Goal: Information Seeking & Learning: Learn about a topic

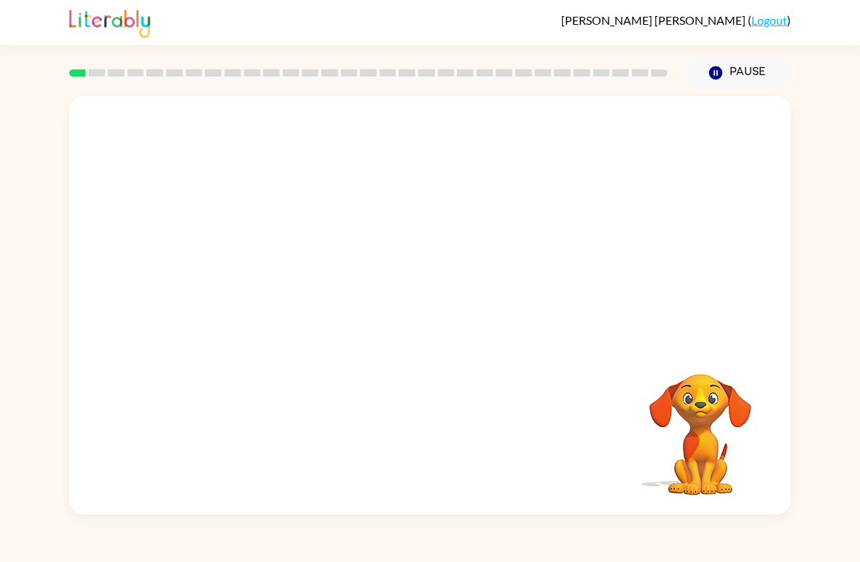
scroll to position [-1, 0]
click at [187, 393] on div "Your browser must support playing .mp4 files to use Literably. Please try using…" at bounding box center [430, 305] width 722 height 419
click at [637, 403] on video "Your browser must support playing .mp4 files to use Literably. Please try using…" at bounding box center [701, 424] width 146 height 146
click at [686, 357] on video "Your browser must support playing .mp4 files to use Literably. Please try using…" at bounding box center [701, 424] width 146 height 146
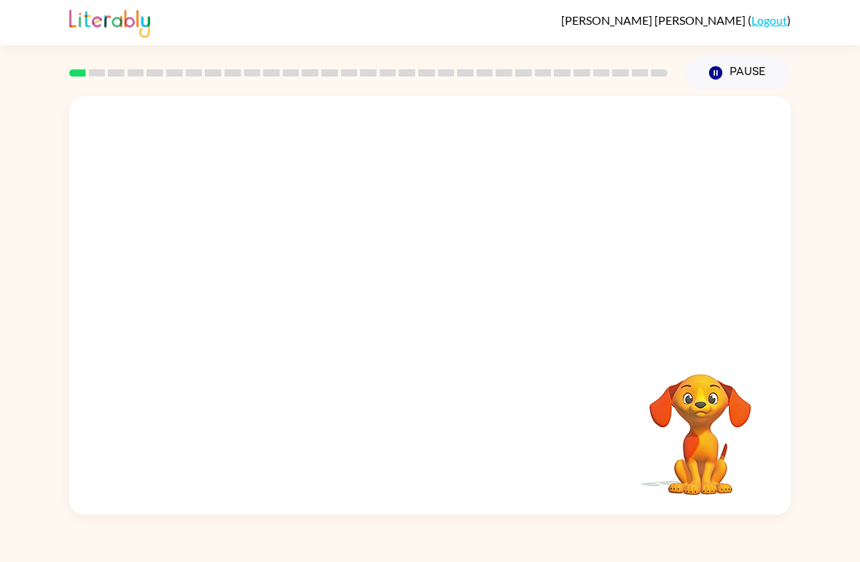
click at [713, 366] on video "Your browser must support playing .mp4 files to use Literably. Please try using…" at bounding box center [701, 424] width 146 height 146
click at [725, 357] on video "Your browser must support playing .mp4 files to use Literably. Please try using…" at bounding box center [701, 424] width 146 height 146
click at [744, 377] on video "Your browser must support playing .mp4 files to use Literably. Please try using…" at bounding box center [701, 424] width 146 height 146
click at [743, 377] on video "Your browser must support playing .mp4 files to use Literably. Please try using…" at bounding box center [701, 424] width 146 height 146
click at [732, 385] on video "Your browser must support playing .mp4 files to use Literably. Please try using…" at bounding box center [701, 424] width 146 height 146
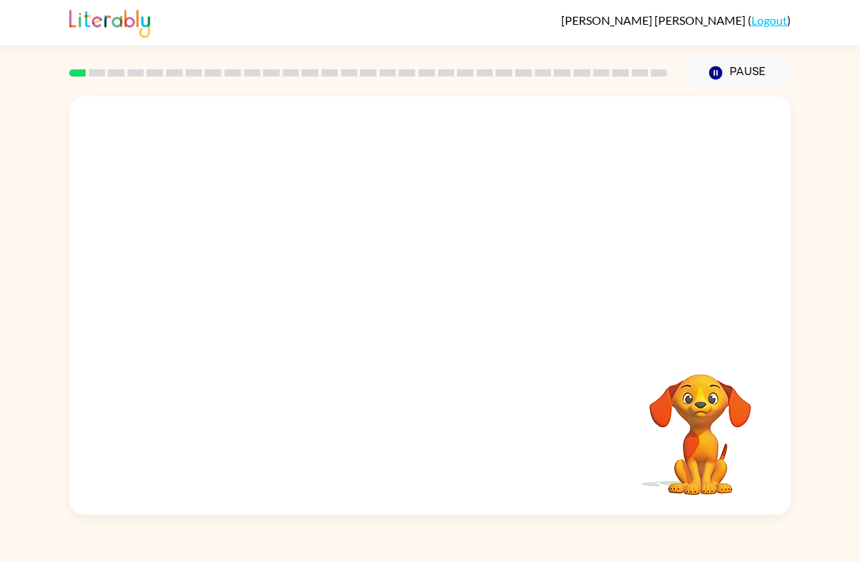
click at [739, 381] on video "Your browser must support playing .mp4 files to use Literably. Please try using…" at bounding box center [701, 424] width 146 height 146
click at [373, 277] on div at bounding box center [430, 305] width 722 height 419
click at [405, 322] on button "button" at bounding box center [430, 313] width 93 height 53
click at [421, 342] on div at bounding box center [430, 305] width 722 height 419
click at [420, 341] on div at bounding box center [430, 305] width 722 height 419
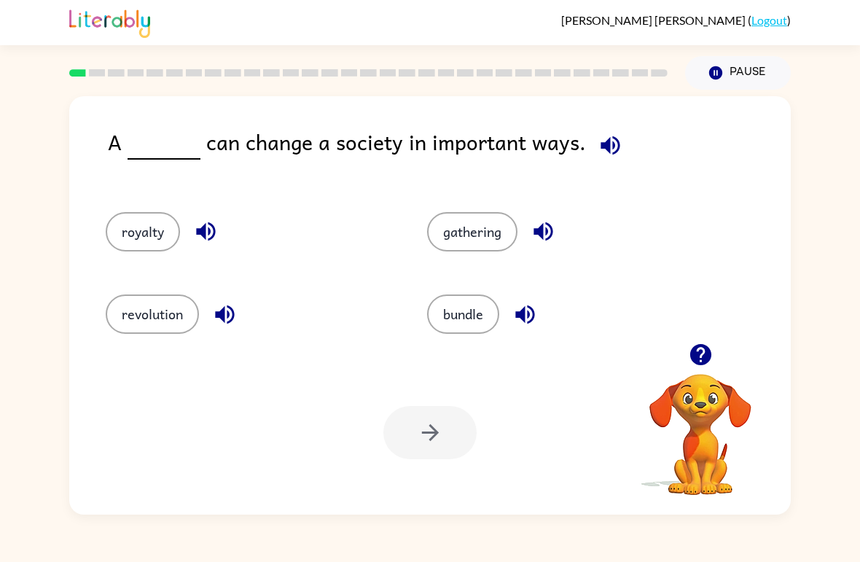
click at [136, 314] on button "revolution" at bounding box center [152, 314] width 93 height 39
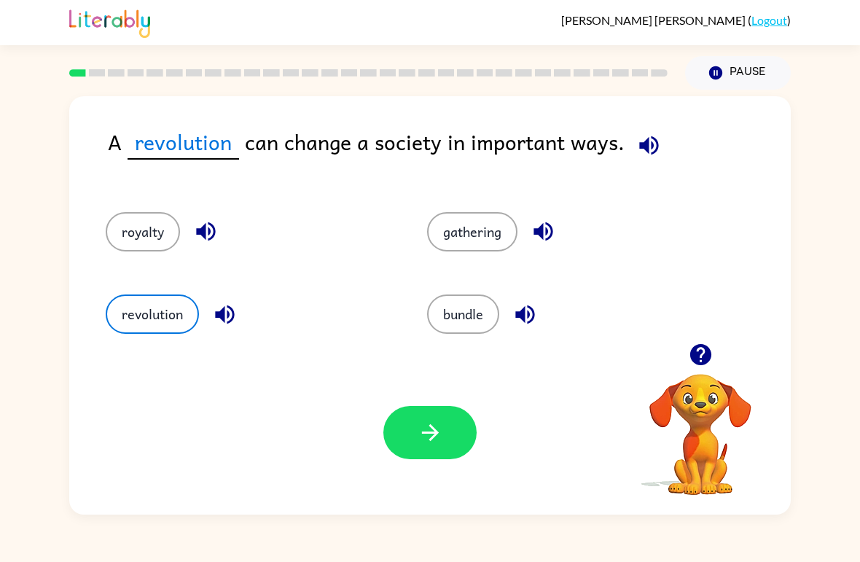
click at [375, 446] on div "Your browser must support playing .mp4 files to use Literably. Please try using…" at bounding box center [430, 433] width 722 height 164
click at [458, 453] on button "button" at bounding box center [430, 432] width 93 height 53
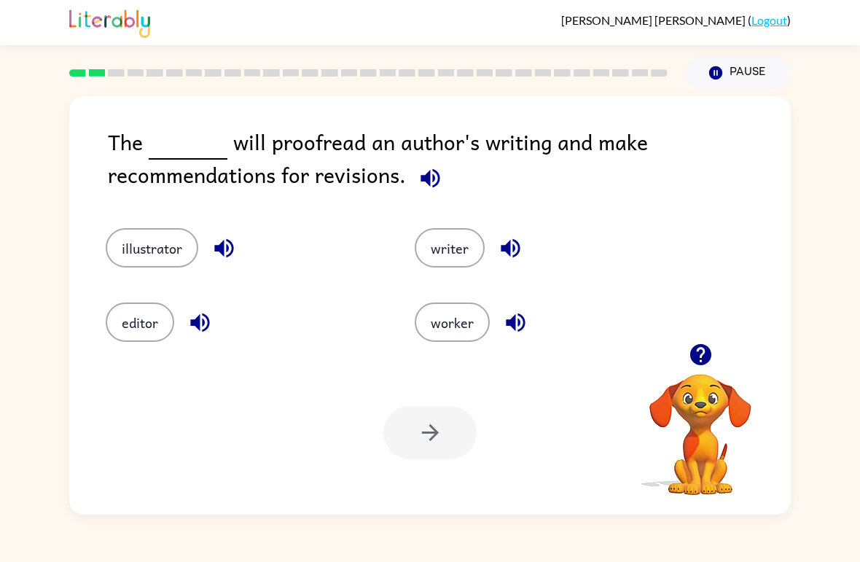
click at [466, 321] on button "worker" at bounding box center [452, 322] width 75 height 39
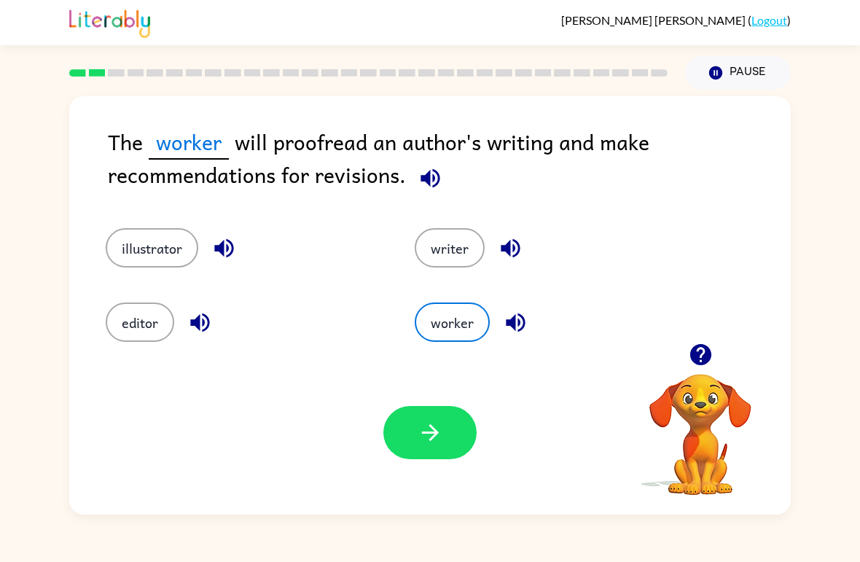
click at [147, 337] on button "editor" at bounding box center [140, 322] width 69 height 39
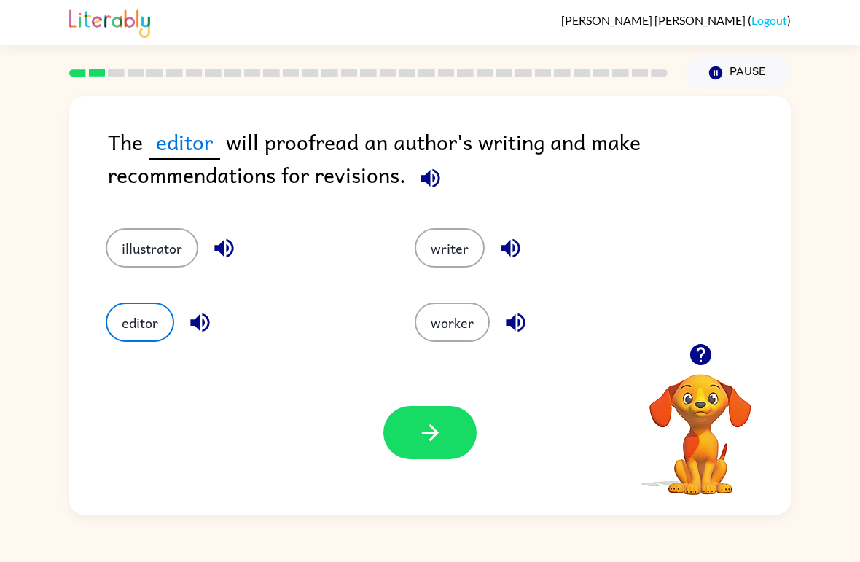
click at [437, 447] on button "button" at bounding box center [430, 432] width 93 height 53
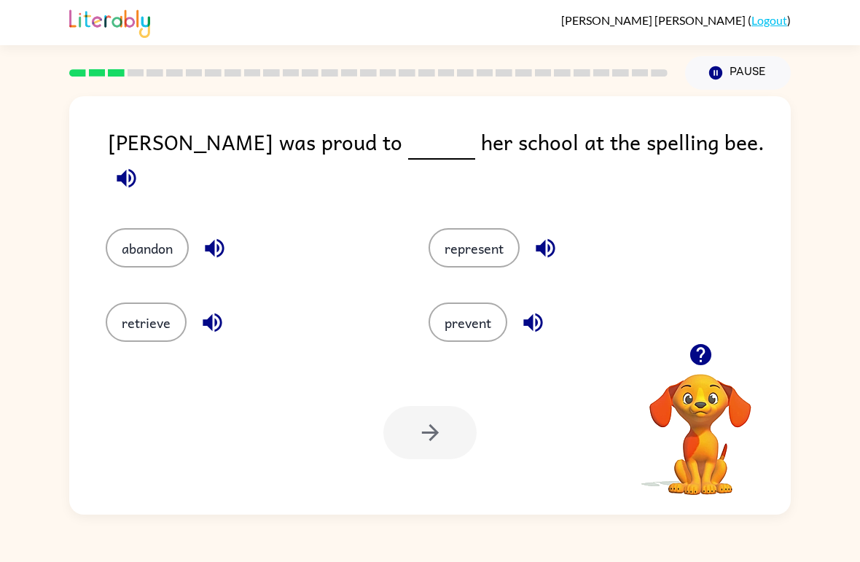
click at [494, 246] on button "represent" at bounding box center [474, 247] width 91 height 39
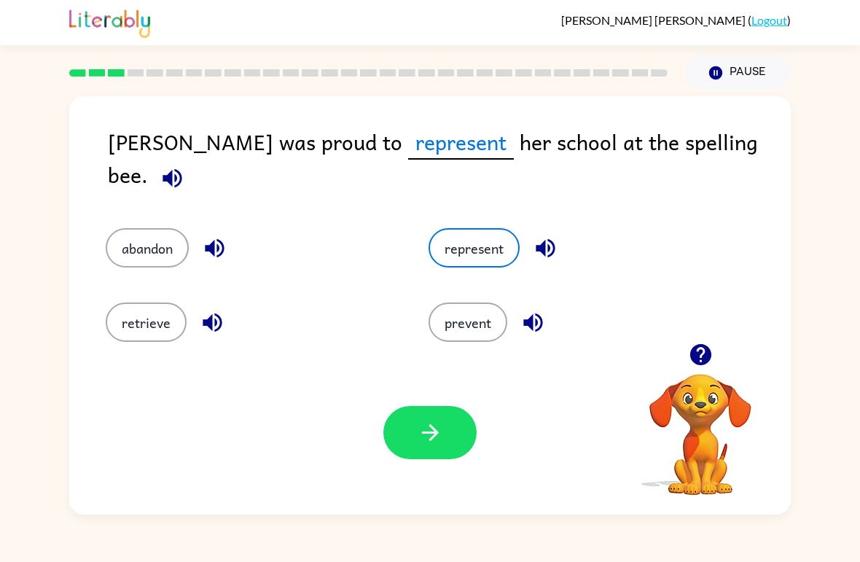
click at [415, 419] on button "button" at bounding box center [430, 432] width 93 height 53
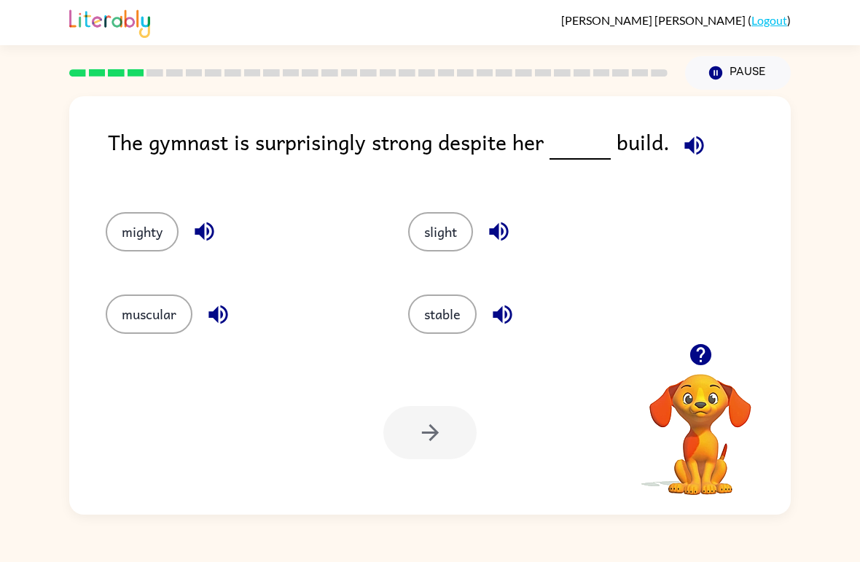
click at [104, 336] on div "muscular" at bounding box center [229, 308] width 303 height 82
click at [140, 346] on div "muscular" at bounding box center [229, 308] width 303 height 82
click at [152, 283] on div "muscular" at bounding box center [229, 308] width 303 height 82
click at [155, 303] on button "muscular" at bounding box center [149, 314] width 87 height 39
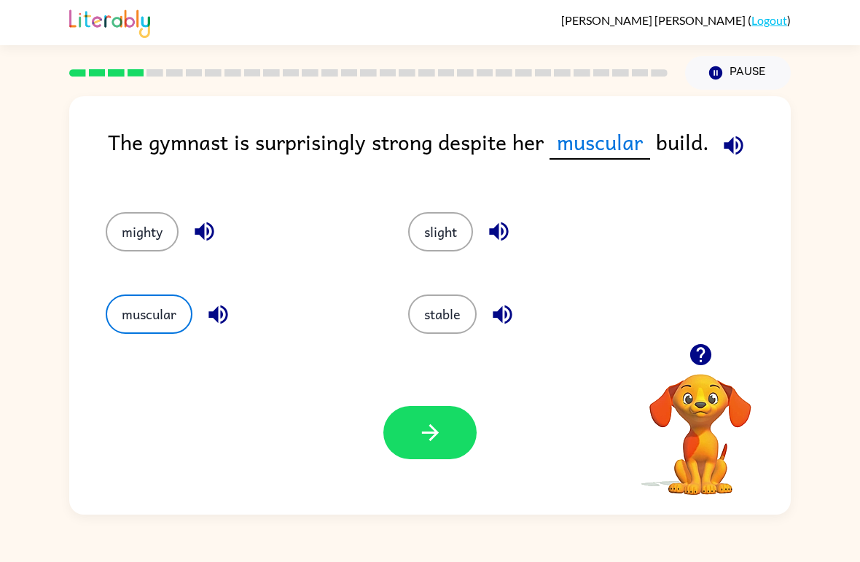
click at [442, 459] on button "button" at bounding box center [430, 432] width 93 height 53
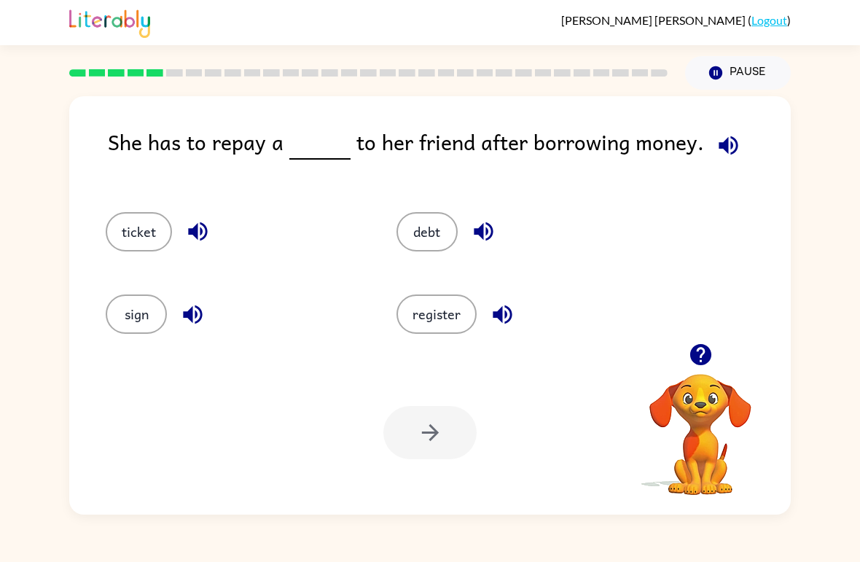
click at [136, 250] on button "ticket" at bounding box center [139, 231] width 66 height 39
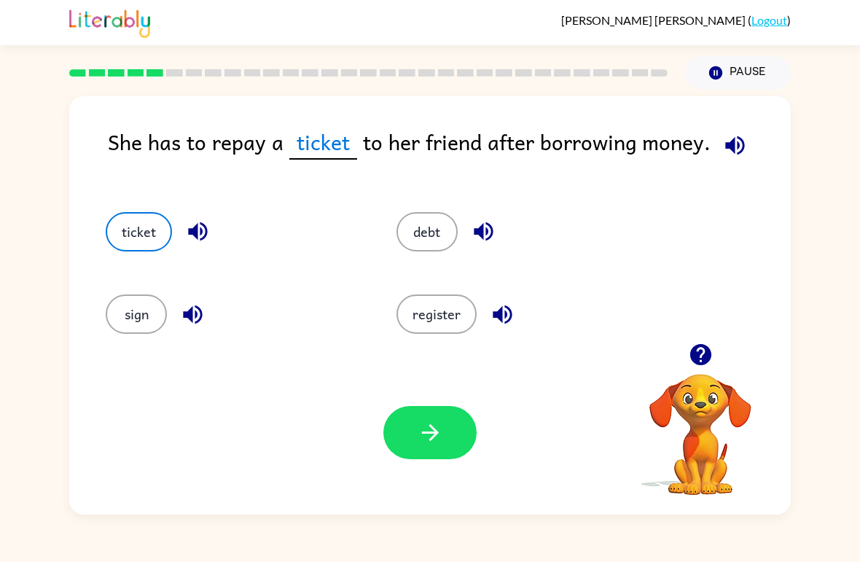
click at [421, 433] on icon "button" at bounding box center [431, 433] width 26 height 26
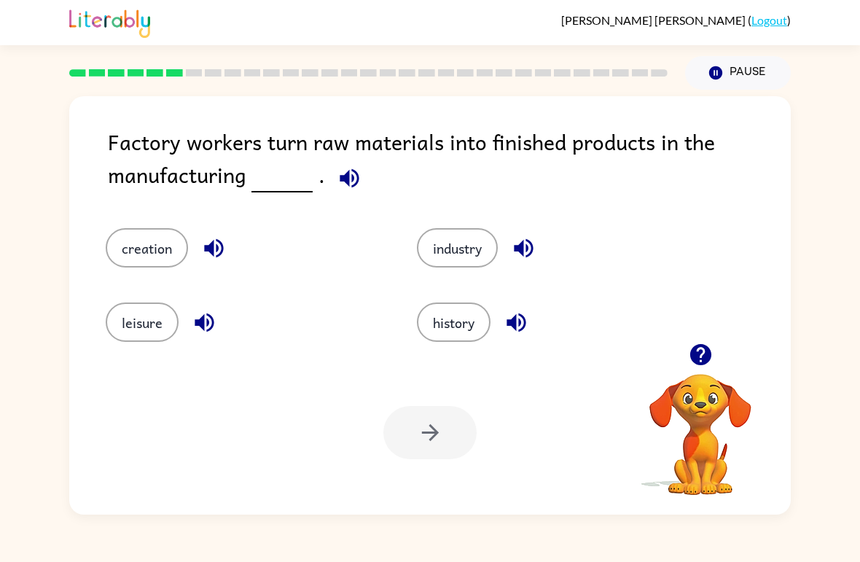
click at [509, 246] on button "button" at bounding box center [523, 248] width 37 height 37
click at [508, 246] on button "button" at bounding box center [523, 248] width 37 height 37
click at [468, 257] on button "industry" at bounding box center [457, 247] width 81 height 39
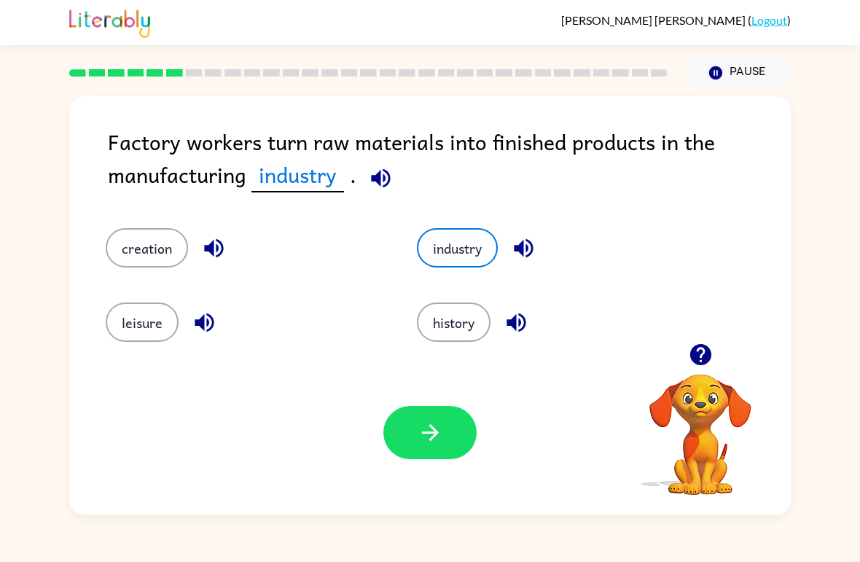
click at [153, 257] on button "creation" at bounding box center [147, 247] width 82 height 39
click at [498, 249] on button "industry" at bounding box center [457, 247] width 81 height 39
click at [437, 436] on icon "button" at bounding box center [431, 433] width 26 height 26
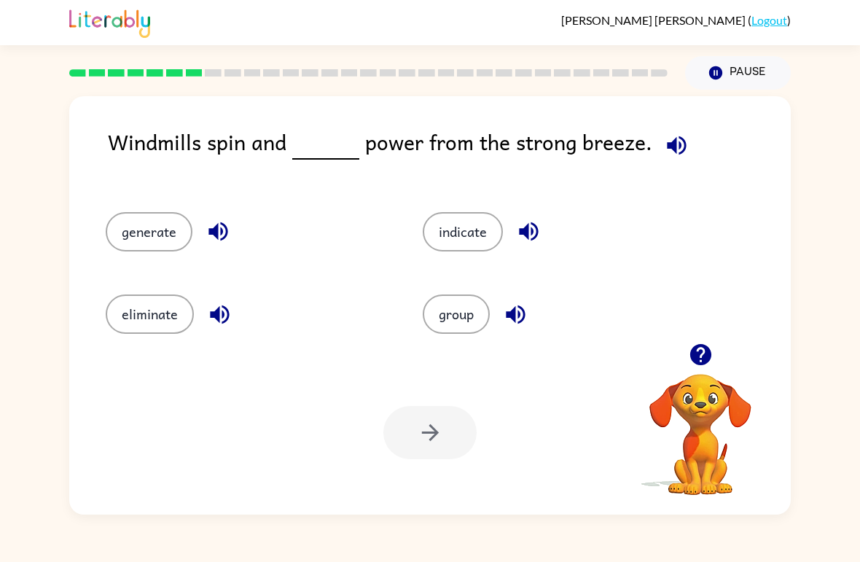
click at [105, 253] on div "generate" at bounding box center [236, 225] width 317 height 82
click at [136, 241] on button "generate" at bounding box center [149, 231] width 87 height 39
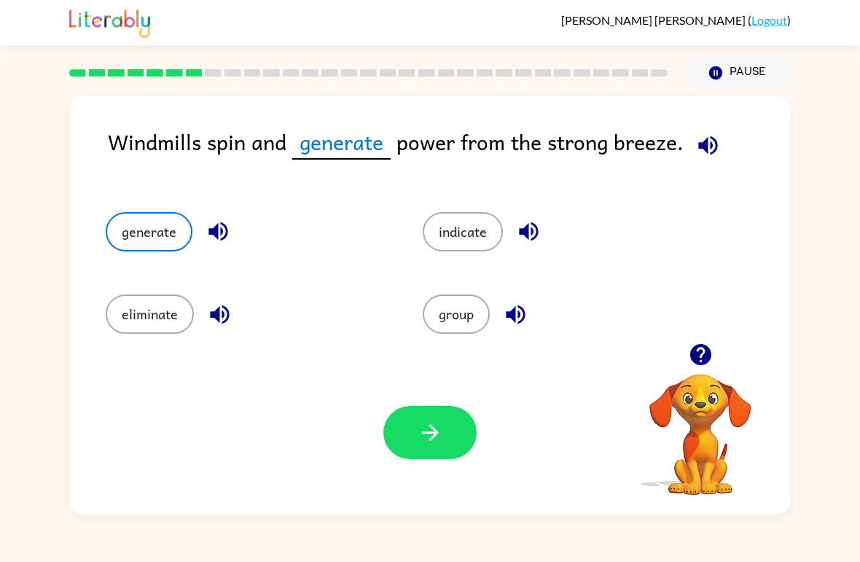
click at [419, 443] on icon "button" at bounding box center [431, 433] width 26 height 26
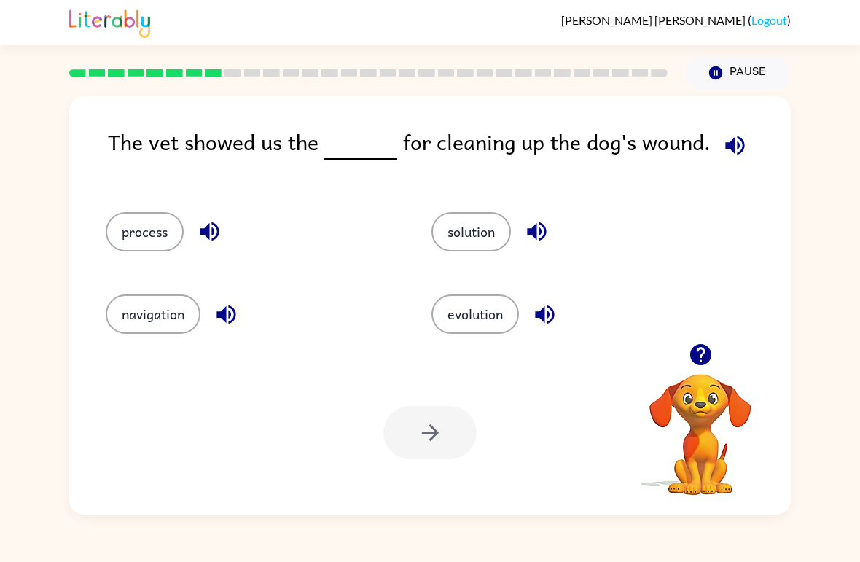
click at [467, 232] on button "solution" at bounding box center [471, 231] width 79 height 39
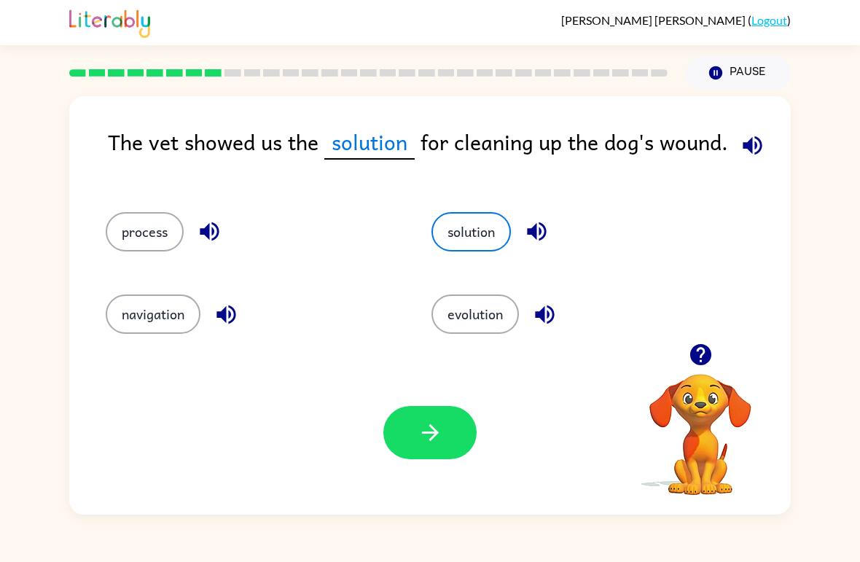
click at [427, 437] on icon "button" at bounding box center [431, 433] width 26 height 26
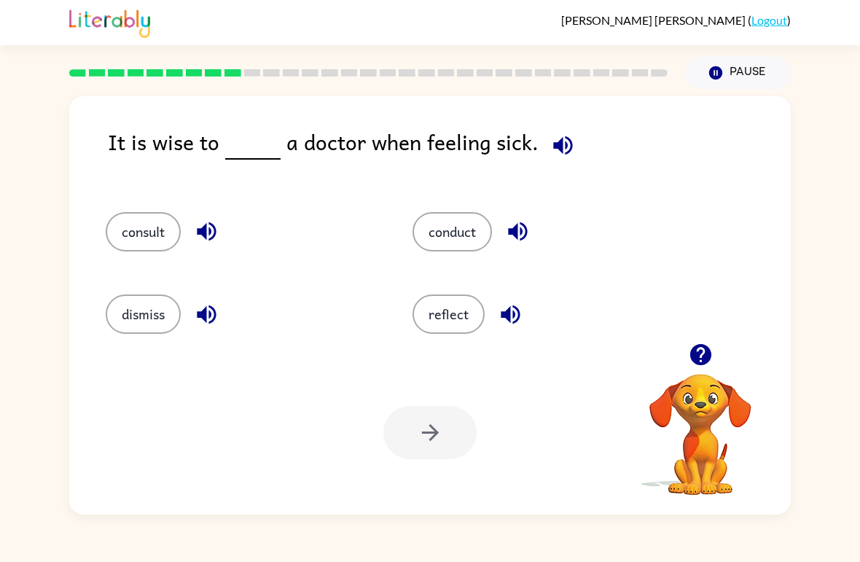
click at [163, 220] on button "consult" at bounding box center [143, 231] width 75 height 39
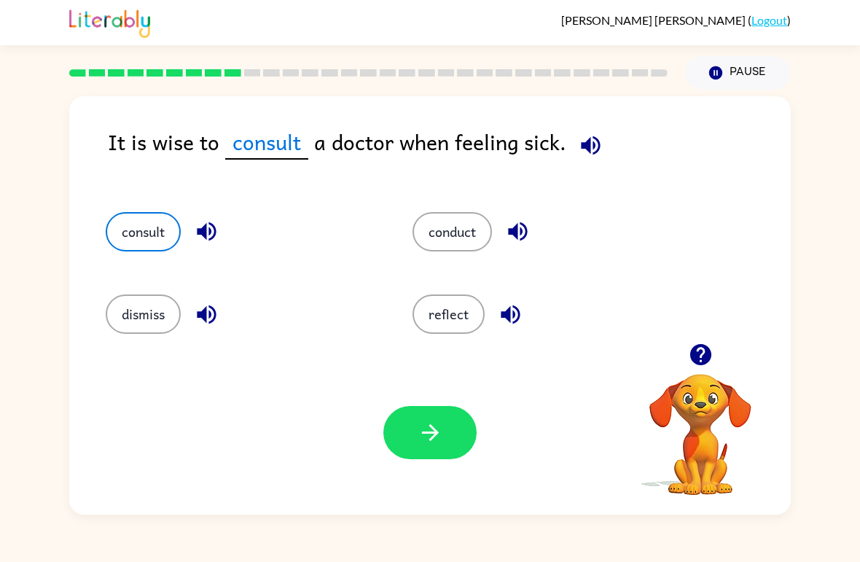
click at [418, 444] on icon "button" at bounding box center [431, 433] width 26 height 26
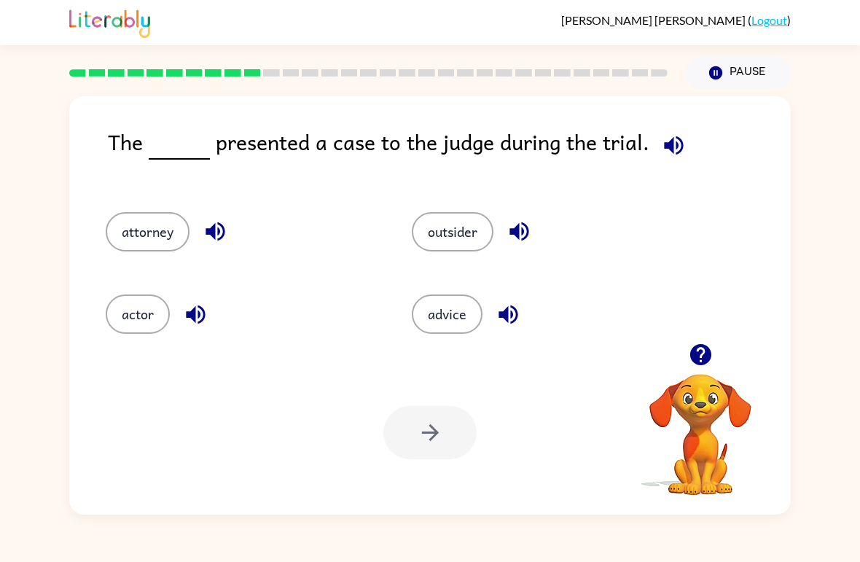
click at [107, 244] on div "attorney" at bounding box center [242, 231] width 273 height 39
click at [157, 246] on button "attorney" at bounding box center [148, 231] width 84 height 39
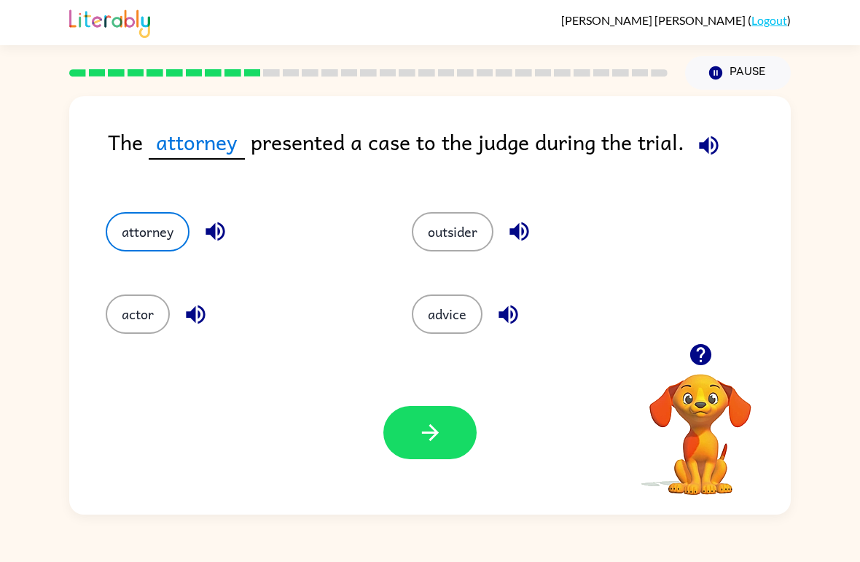
click at [418, 435] on icon "button" at bounding box center [431, 433] width 26 height 26
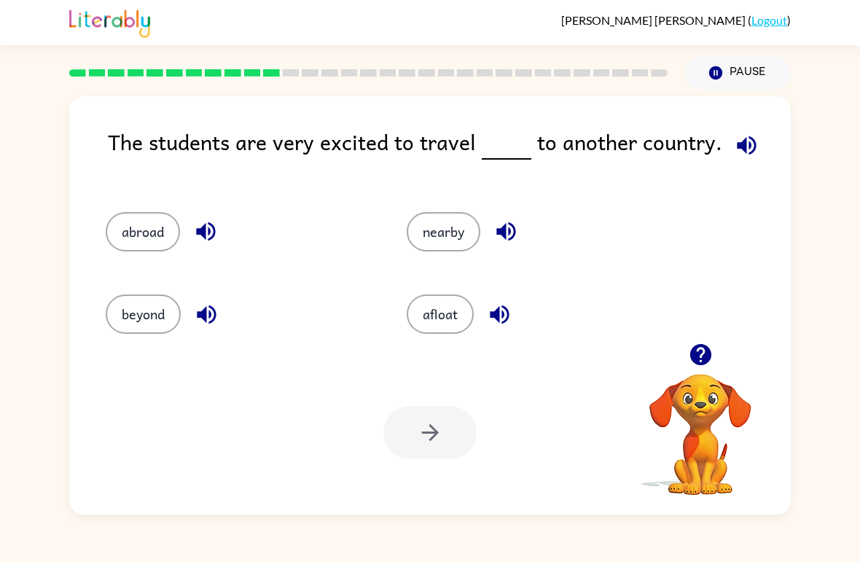
click at [451, 227] on button "nearby" at bounding box center [444, 231] width 74 height 39
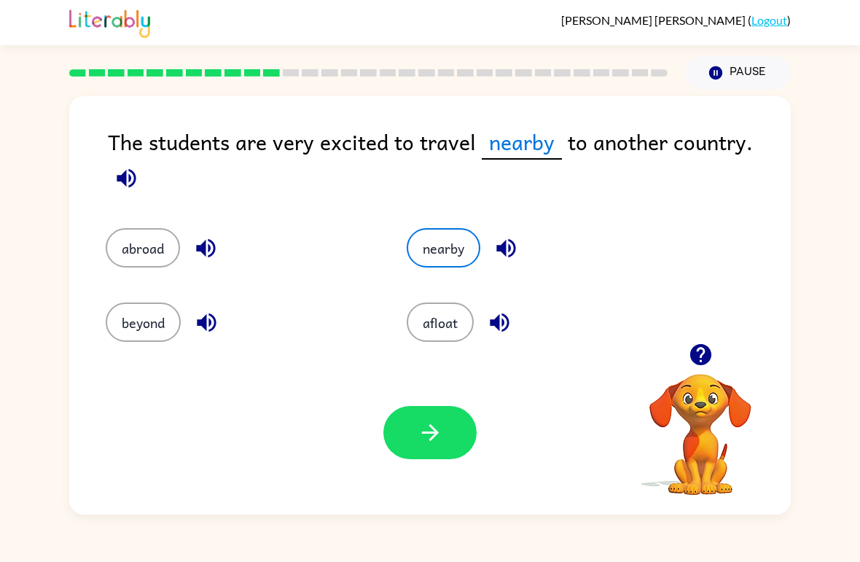
click at [443, 445] on button "button" at bounding box center [430, 432] width 93 height 53
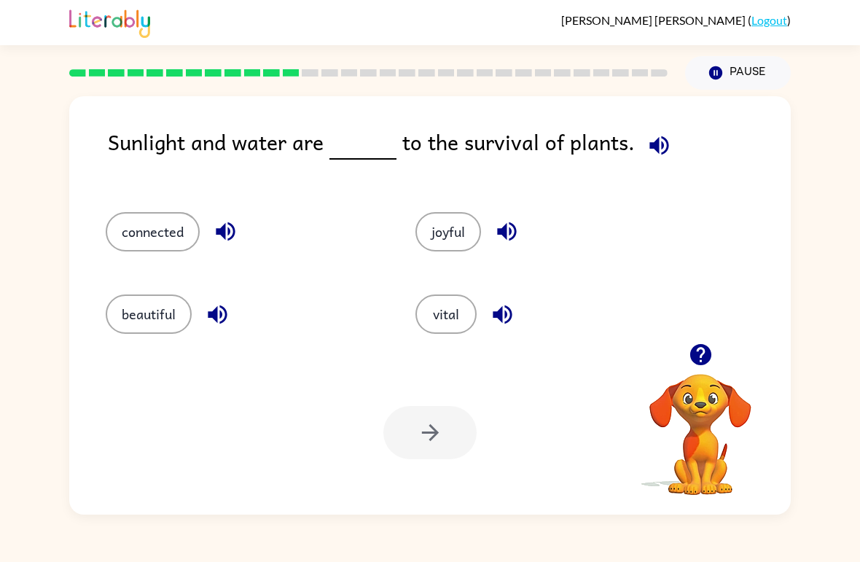
click at [163, 250] on button "connected" at bounding box center [153, 231] width 94 height 39
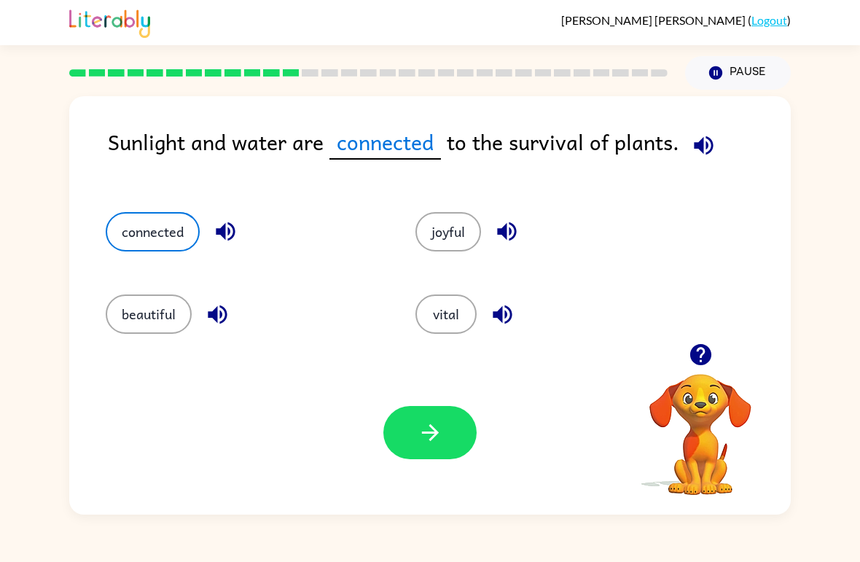
click at [416, 459] on button "button" at bounding box center [430, 432] width 93 height 53
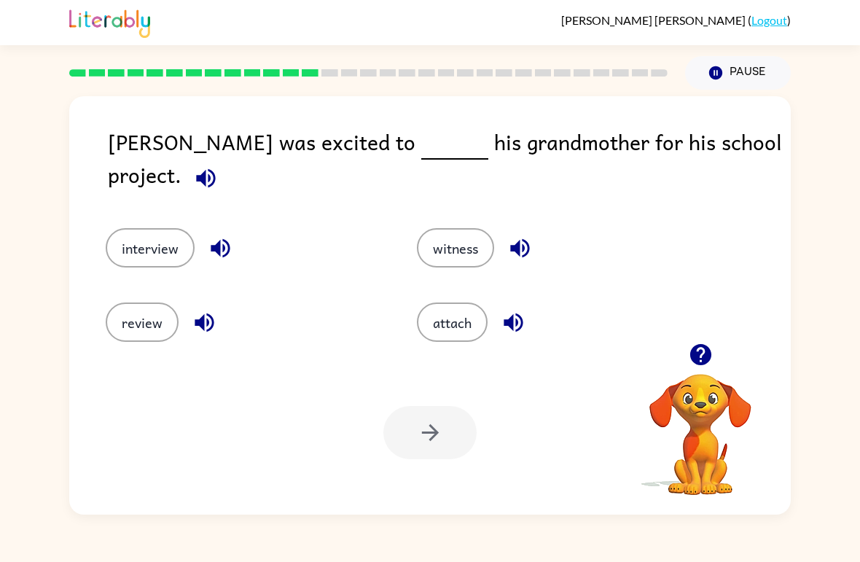
click at [147, 241] on button "interview" at bounding box center [150, 247] width 89 height 39
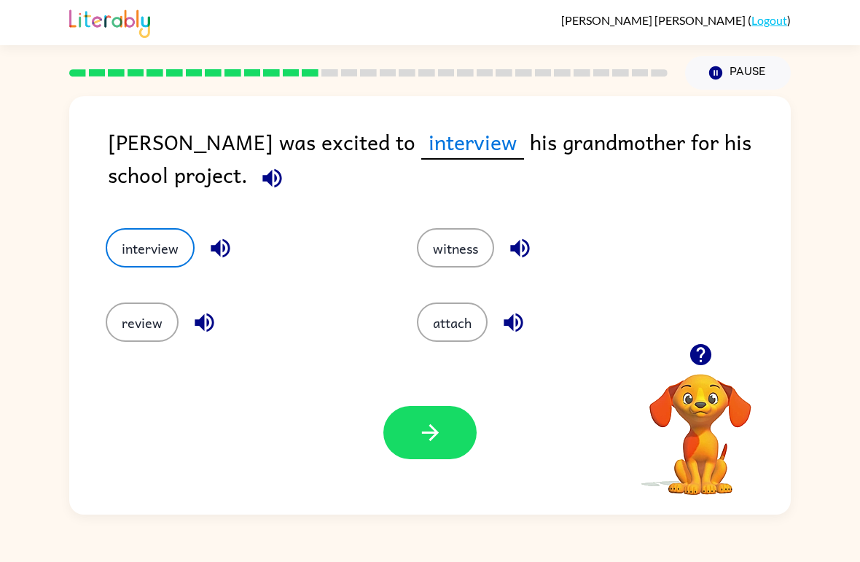
click at [404, 451] on button "button" at bounding box center [430, 432] width 93 height 53
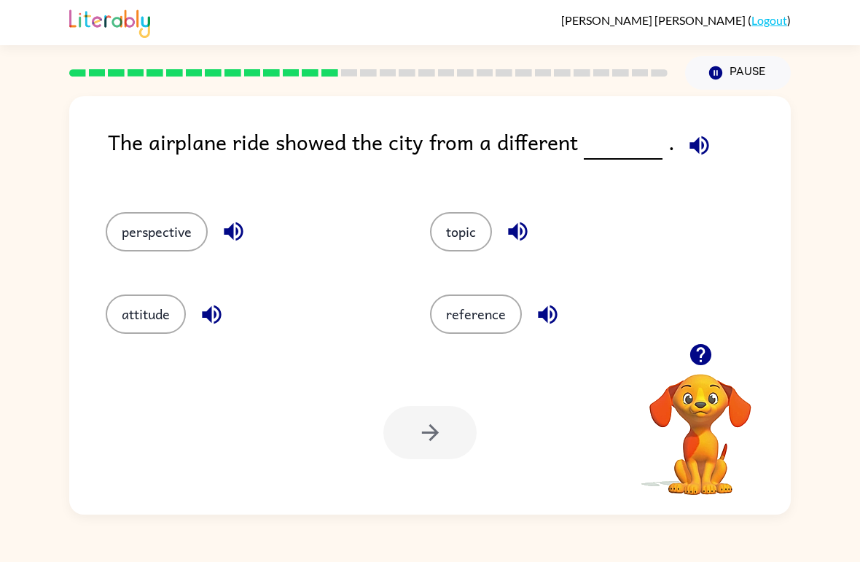
click at [106, 211] on div "perspective" at bounding box center [240, 225] width 324 height 82
click at [139, 231] on button "perspective" at bounding box center [157, 231] width 102 height 39
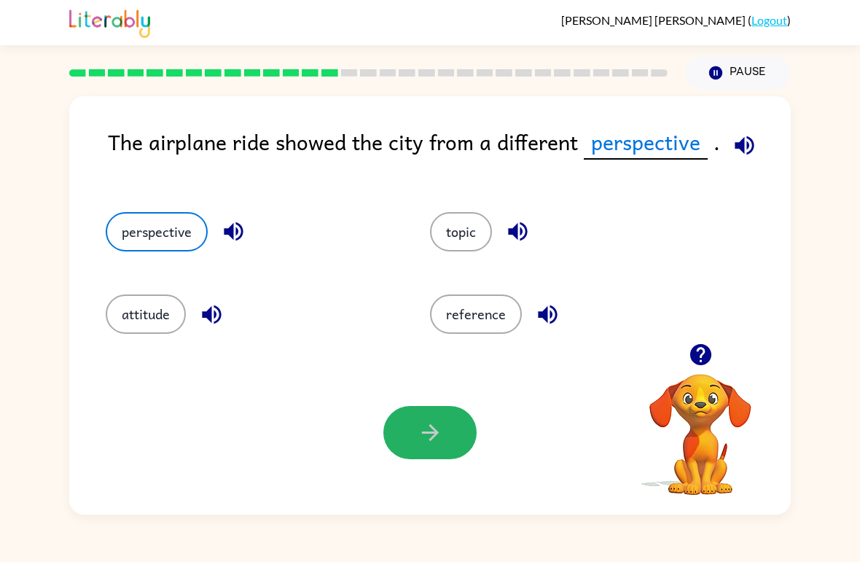
click at [405, 450] on button "button" at bounding box center [430, 432] width 93 height 53
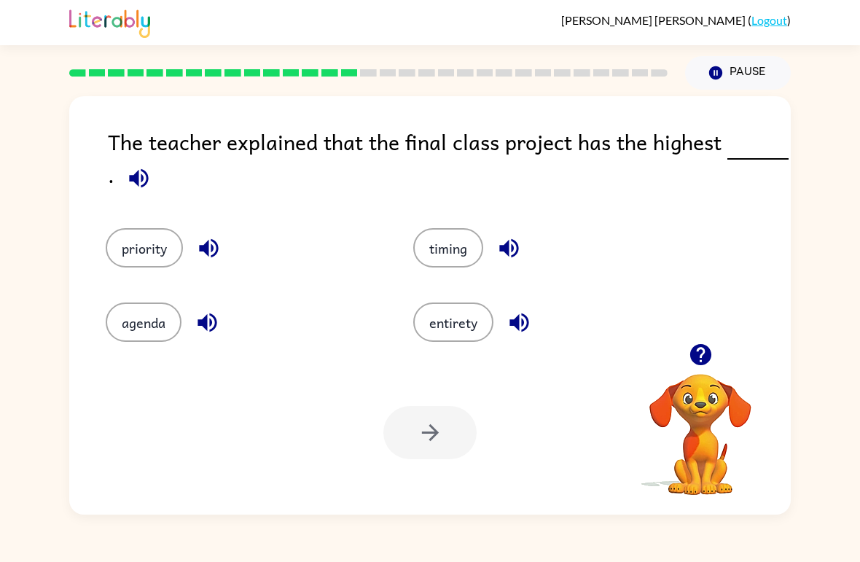
click at [146, 247] on button "priority" at bounding box center [144, 247] width 77 height 39
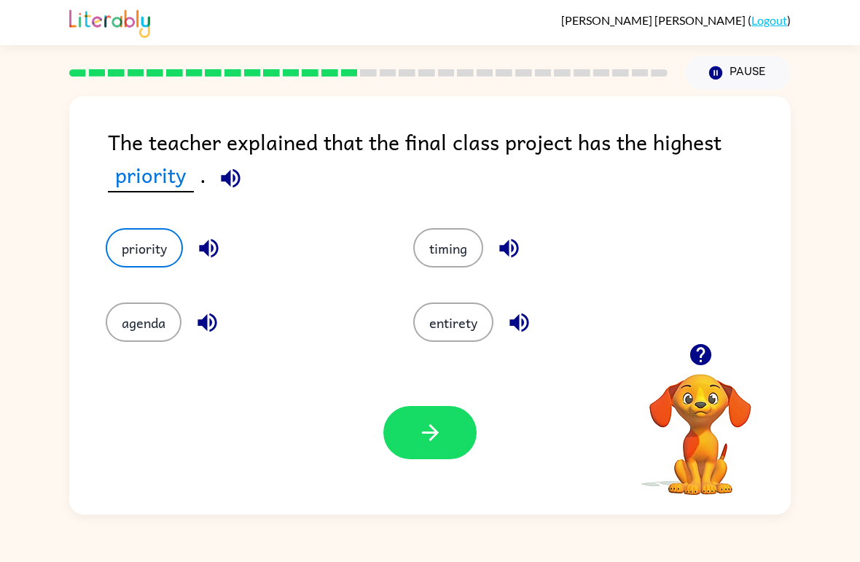
click at [406, 435] on button "button" at bounding box center [430, 432] width 93 height 53
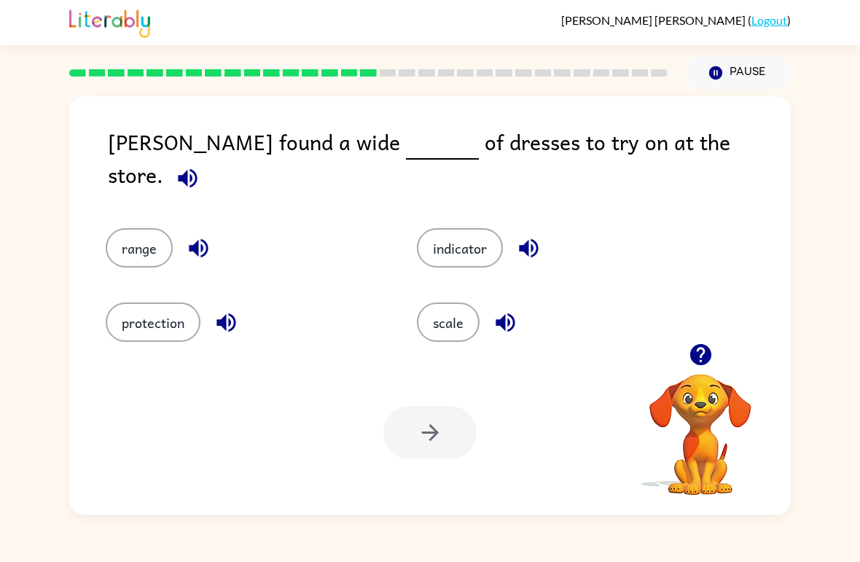
click at [137, 240] on button "range" at bounding box center [139, 247] width 67 height 39
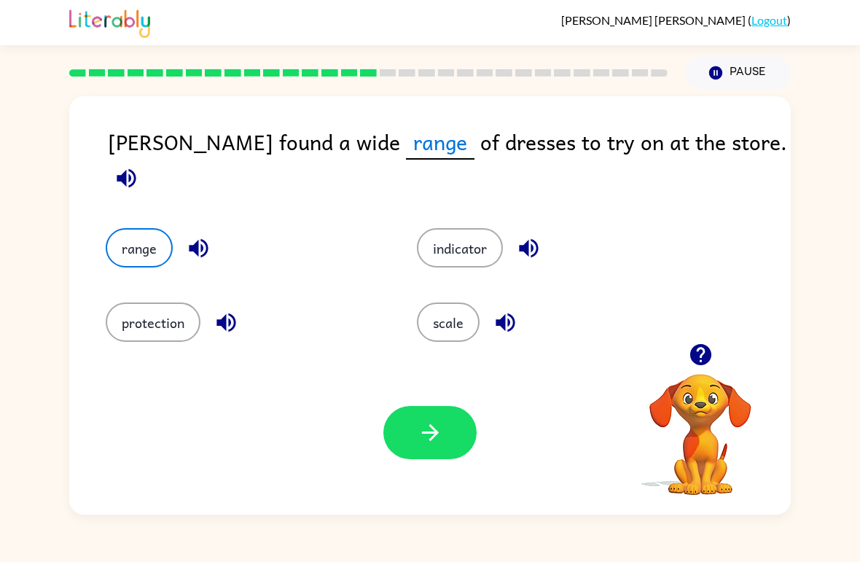
click at [423, 455] on button "button" at bounding box center [430, 432] width 93 height 53
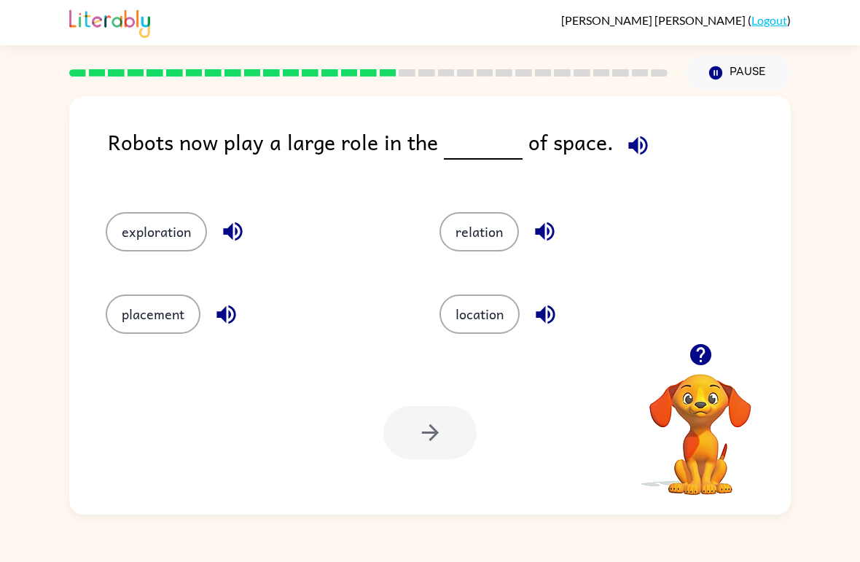
click at [488, 324] on button "location" at bounding box center [480, 314] width 80 height 39
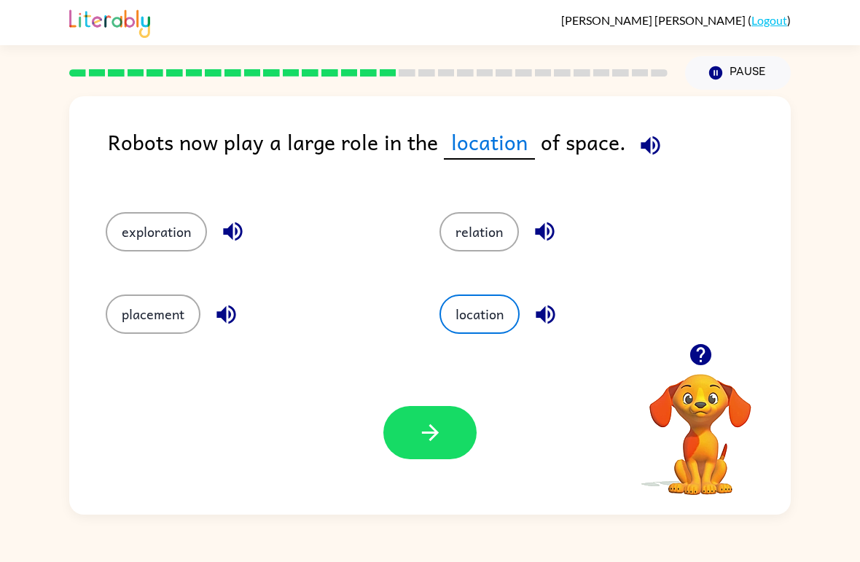
click at [427, 451] on button "button" at bounding box center [430, 432] width 93 height 53
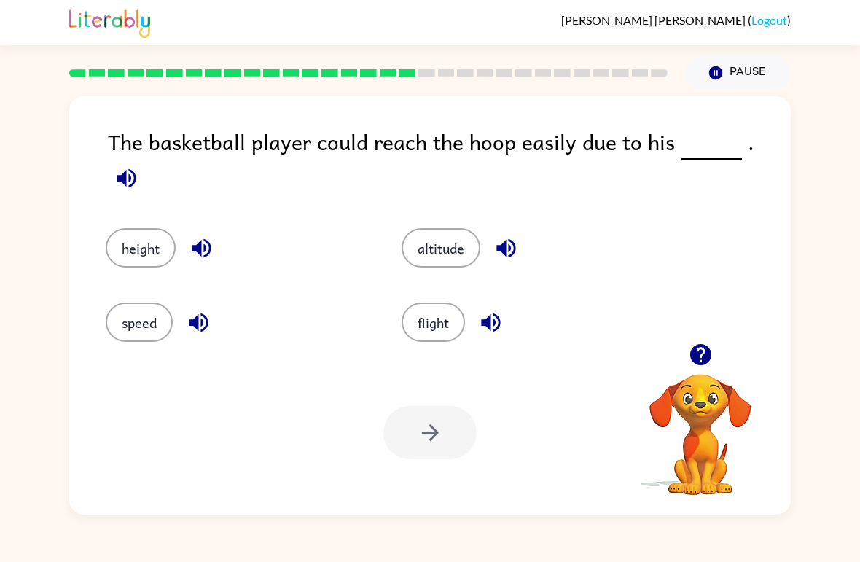
click at [141, 243] on button "height" at bounding box center [141, 247] width 70 height 39
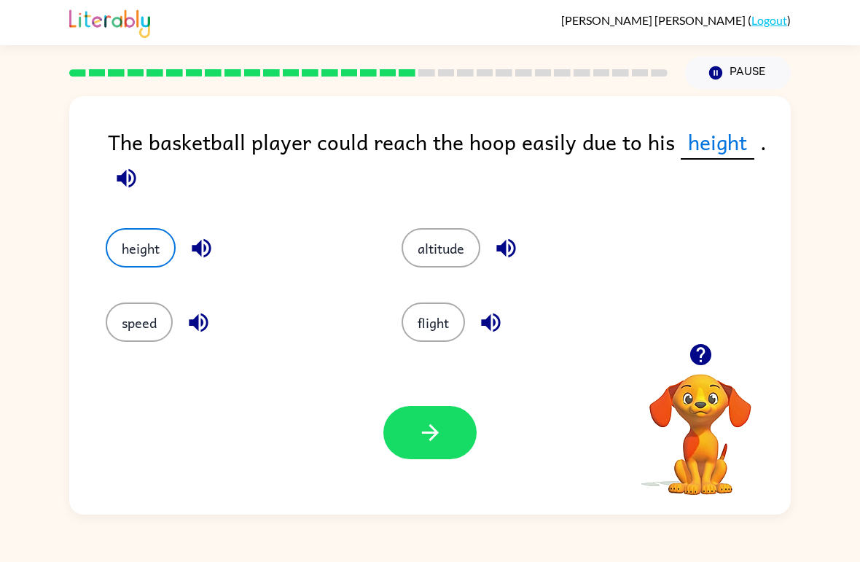
click at [397, 443] on button "button" at bounding box center [430, 432] width 93 height 53
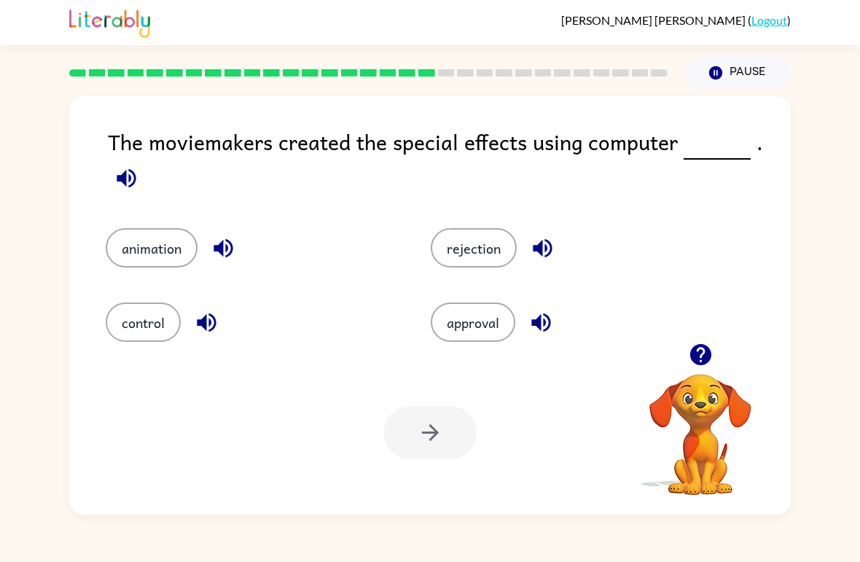
click at [130, 254] on button "animation" at bounding box center [152, 247] width 92 height 39
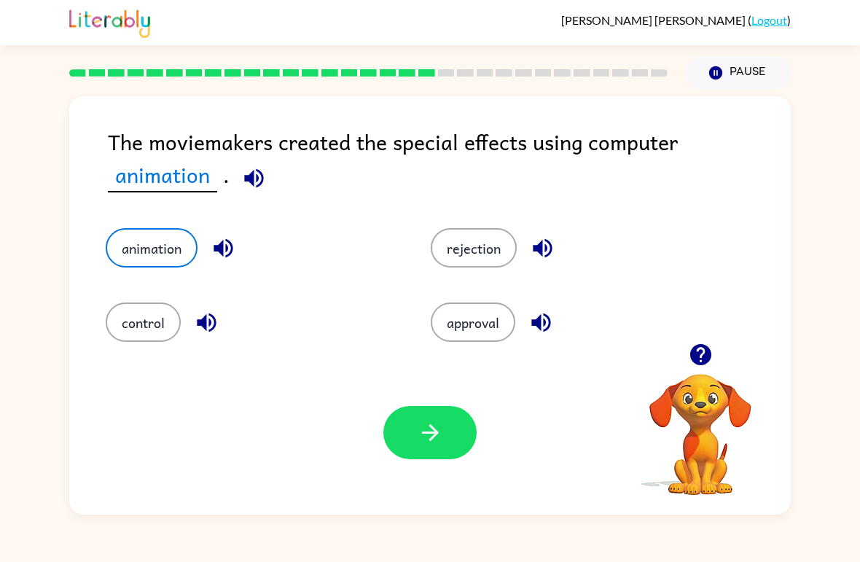
click at [426, 450] on button "button" at bounding box center [430, 432] width 93 height 53
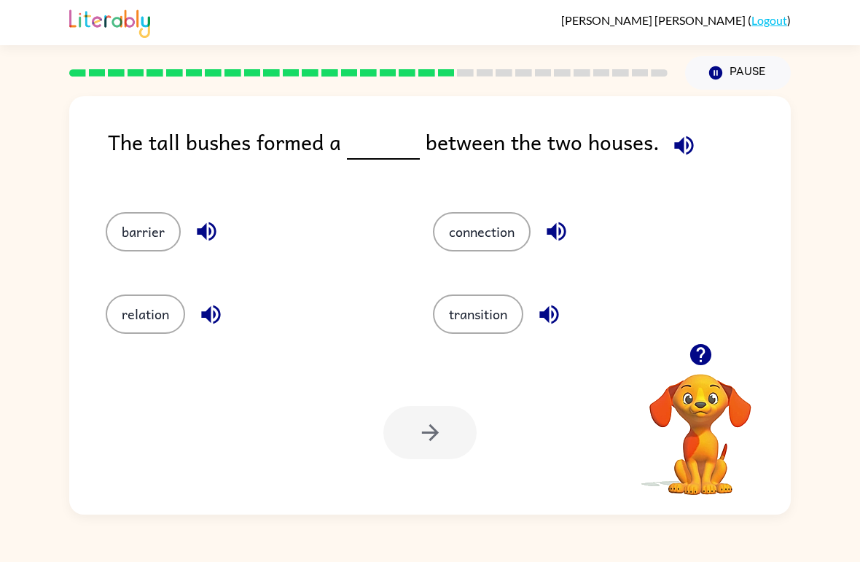
click at [144, 231] on button "barrier" at bounding box center [143, 231] width 75 height 39
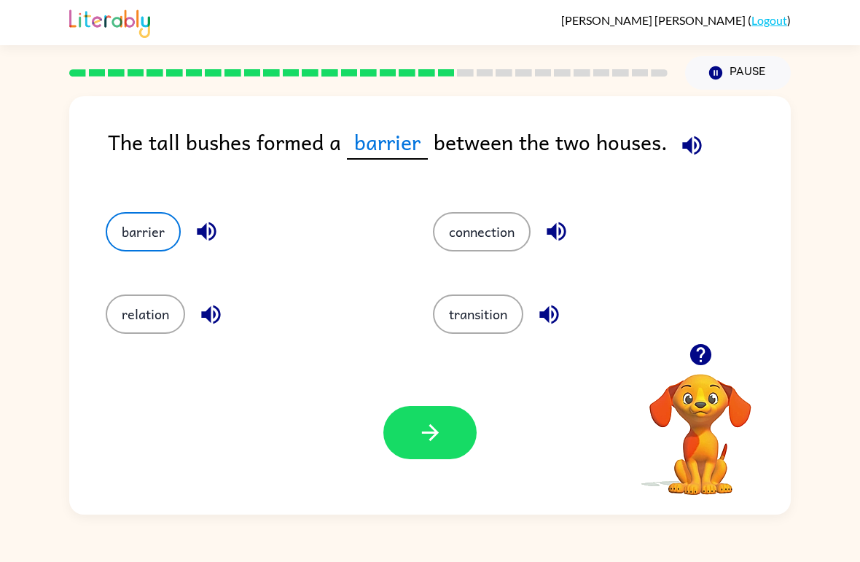
click at [418, 437] on icon "button" at bounding box center [431, 433] width 26 height 26
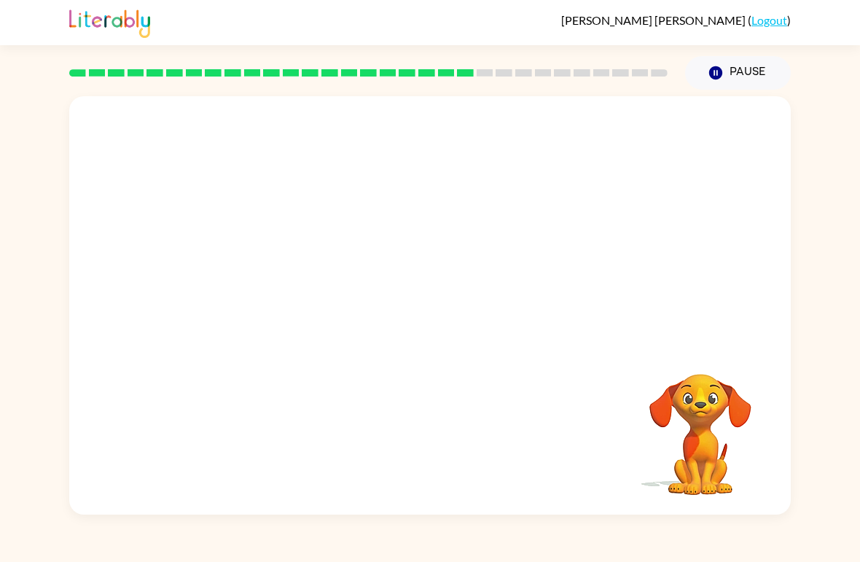
click at [384, 462] on div "Your browser must support playing .mp4 files to use Literably. Please try using…" at bounding box center [430, 305] width 722 height 419
click at [408, 454] on div "Your browser must support playing .mp4 files to use Literably. Please try using…" at bounding box center [430, 305] width 722 height 419
click at [425, 462] on div "Your browser must support playing .mp4 files to use Literably. Please try using…" at bounding box center [430, 305] width 722 height 419
click at [424, 457] on div "Your browser must support playing .mp4 files to use Literably. Please try using…" at bounding box center [430, 305] width 722 height 419
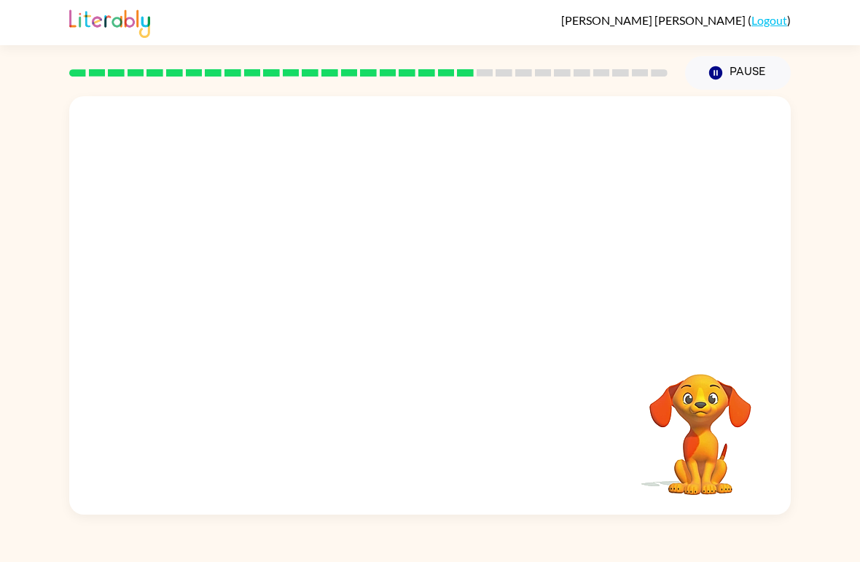
click at [420, 440] on div "Your browser must support playing .mp4 files to use Literably. Please try using…" at bounding box center [430, 305] width 722 height 419
click at [419, 440] on div "Your browser must support playing .mp4 files to use Literably. Please try using…" at bounding box center [430, 305] width 722 height 419
click at [425, 442] on div "Your browser must support playing .mp4 files to use Literably. Please try using…" at bounding box center [430, 305] width 722 height 419
click at [422, 442] on div "Your browser must support playing .mp4 files to use Literably. Please try using…" at bounding box center [430, 305] width 722 height 419
click at [413, 435] on div "Your browser must support playing .mp4 files to use Literably. Please try using…" at bounding box center [430, 305] width 722 height 419
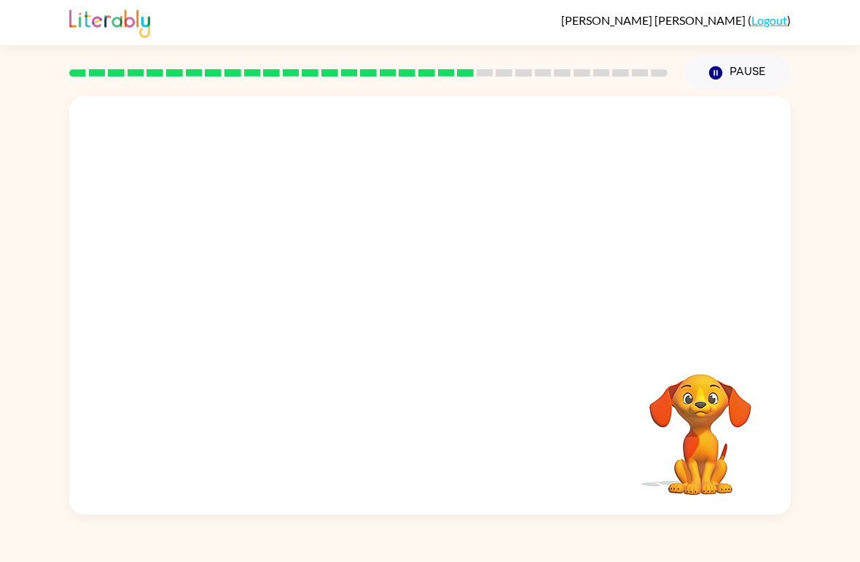
click at [667, 363] on video "Your browser must support playing .mp4 files to use Literably. Please try using…" at bounding box center [701, 424] width 146 height 146
click at [630, 417] on video "Your browser must support playing .mp4 files to use Literably. Please try using…" at bounding box center [701, 424] width 146 height 146
click at [641, 424] on video "Your browser must support playing .mp4 files to use Literably. Please try using…" at bounding box center [701, 424] width 146 height 146
click at [451, 310] on button "button" at bounding box center [430, 313] width 93 height 53
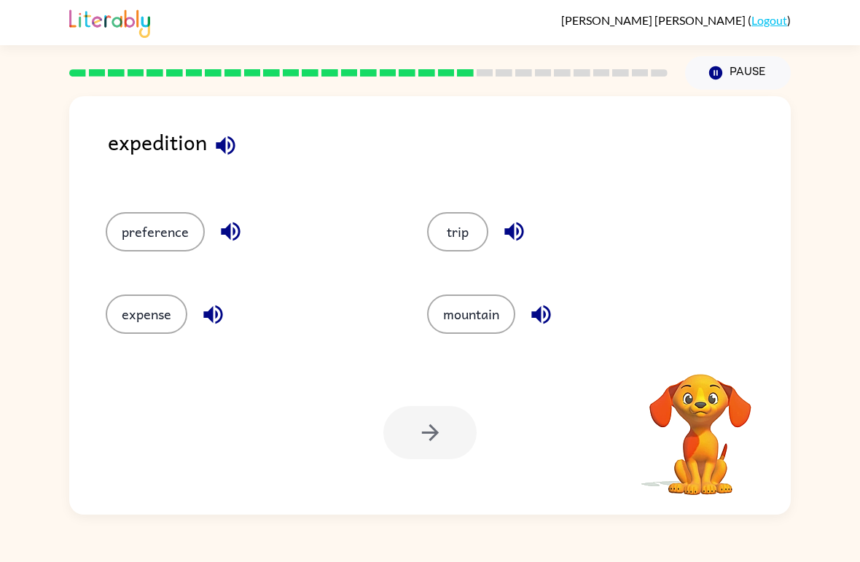
click at [486, 232] on button "trip" at bounding box center [457, 231] width 61 height 39
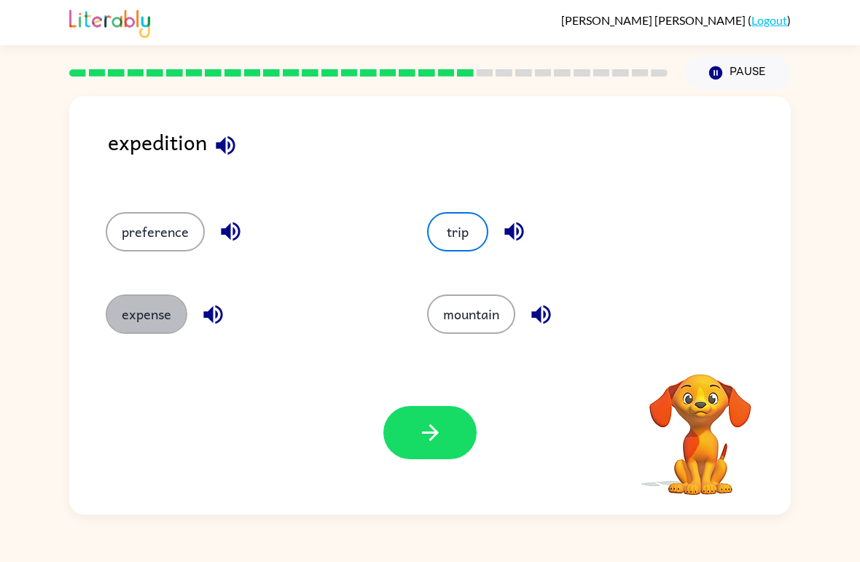
click at [131, 334] on button "expense" at bounding box center [147, 314] width 82 height 39
click at [459, 231] on button "trip" at bounding box center [457, 231] width 61 height 39
click at [434, 430] on icon "button" at bounding box center [429, 432] width 17 height 17
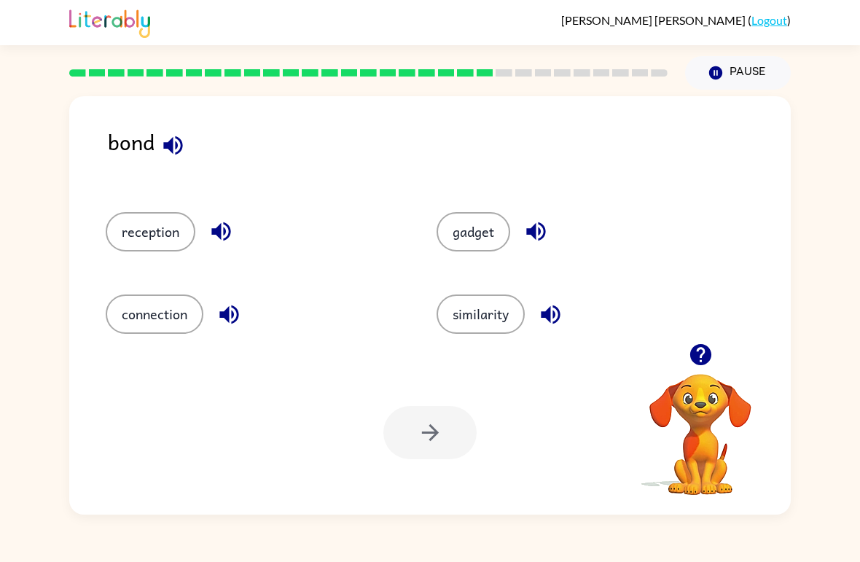
click at [459, 224] on button "gadget" at bounding box center [474, 231] width 74 height 39
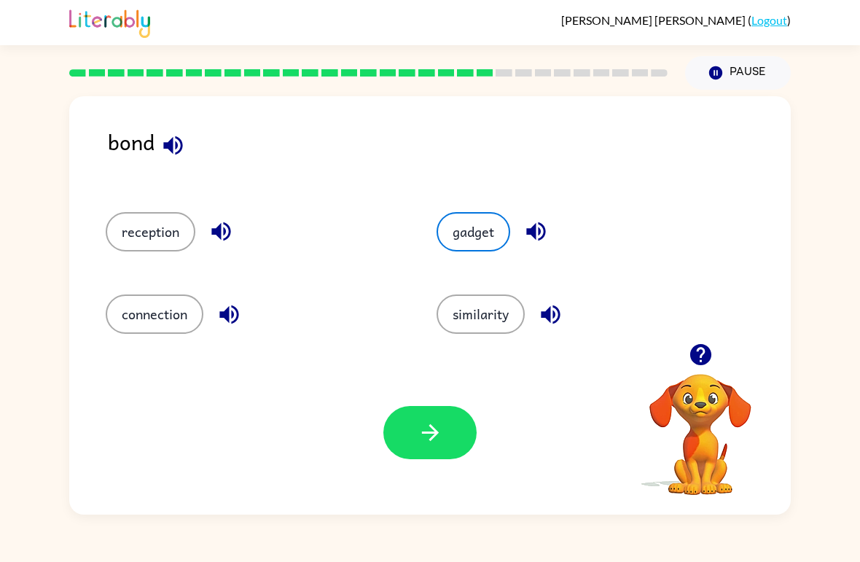
click at [420, 434] on icon "button" at bounding box center [431, 433] width 26 height 26
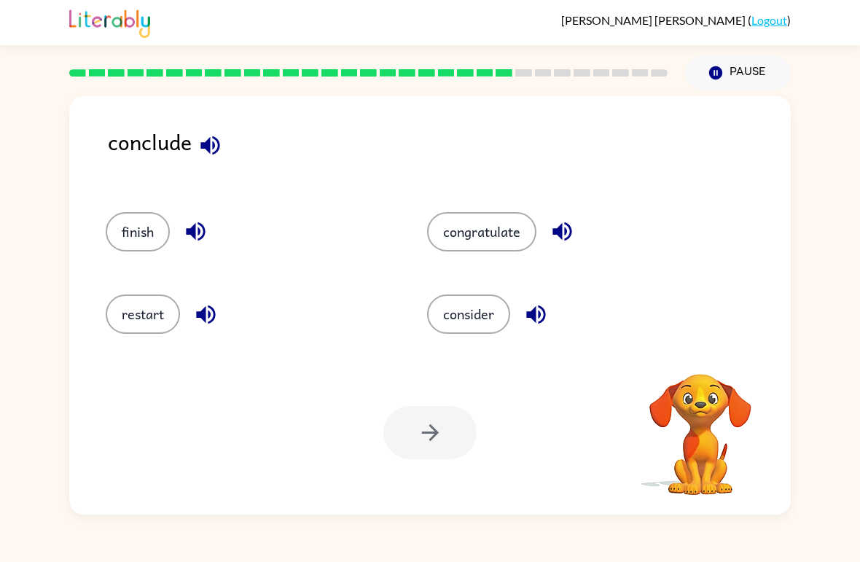
click at [118, 244] on button "finish" at bounding box center [138, 231] width 64 height 39
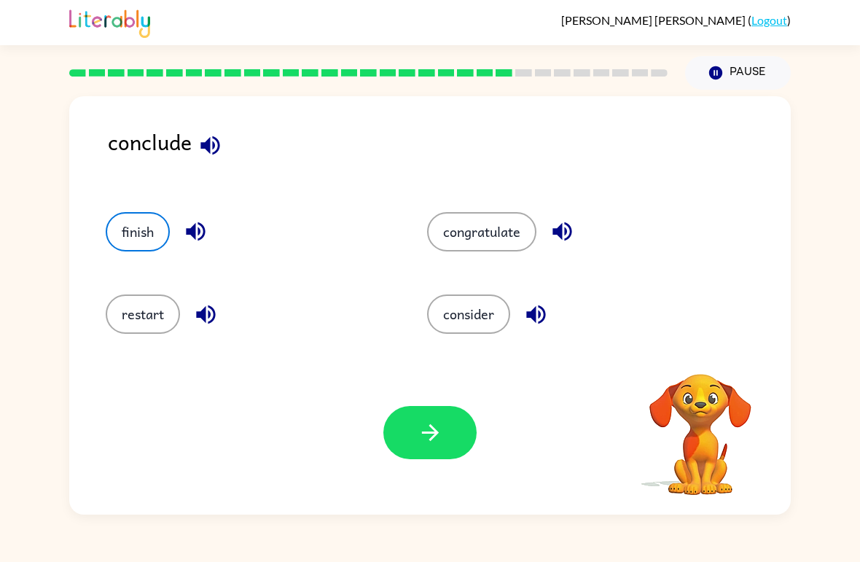
click at [414, 421] on button "button" at bounding box center [430, 432] width 93 height 53
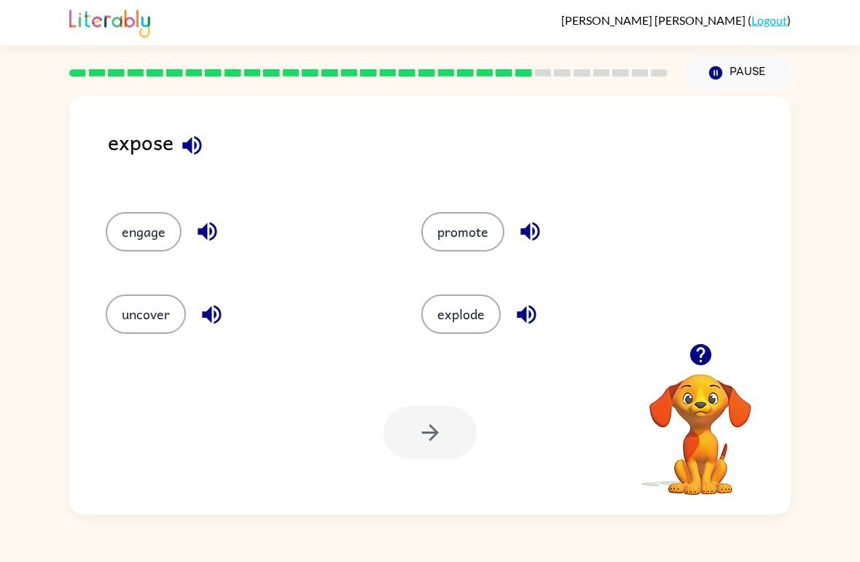
click at [416, 445] on div at bounding box center [430, 432] width 93 height 53
click at [467, 244] on button "promote" at bounding box center [462, 231] width 83 height 39
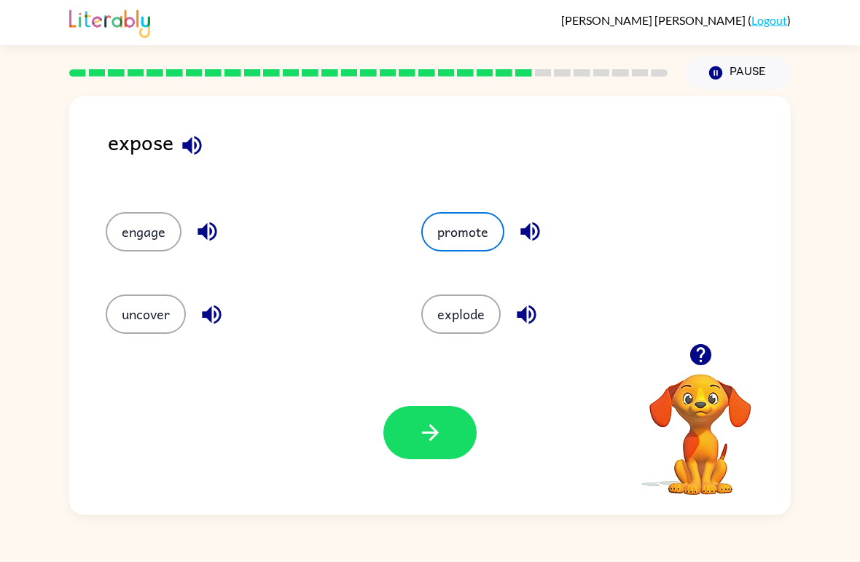
click at [429, 427] on icon "button" at bounding box center [431, 433] width 26 height 26
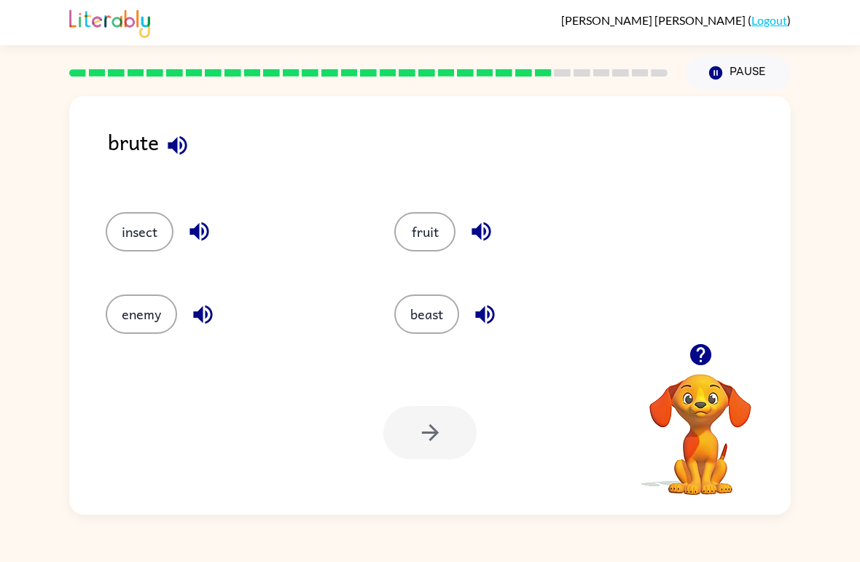
click at [415, 308] on button "beast" at bounding box center [426, 314] width 65 height 39
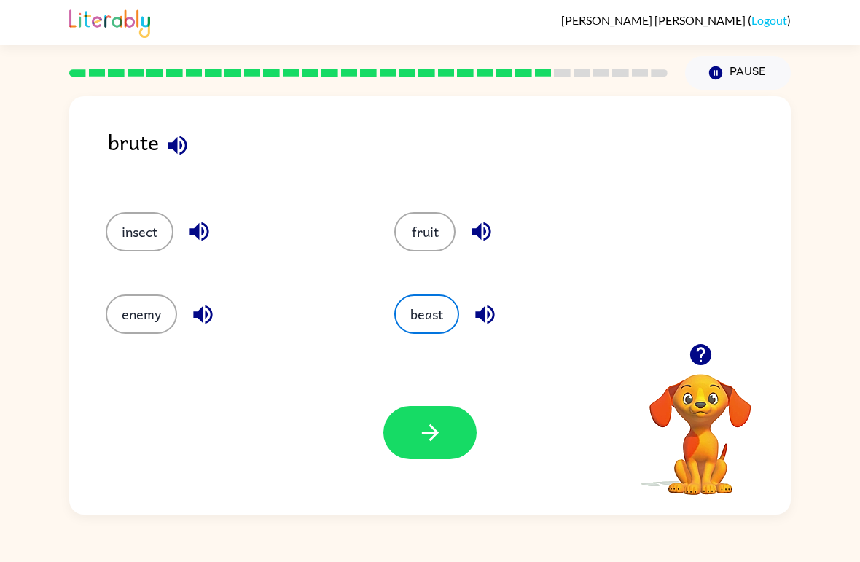
click at [428, 437] on icon "button" at bounding box center [431, 433] width 26 height 26
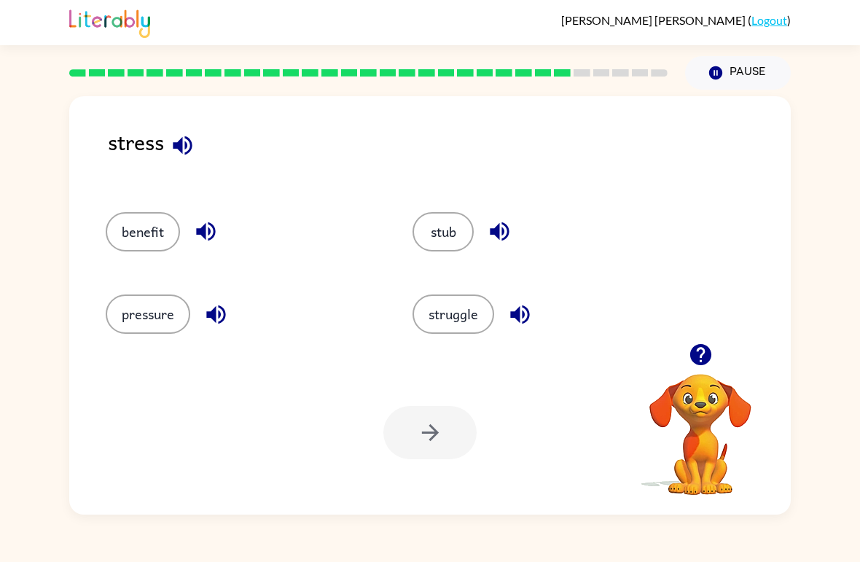
click at [460, 327] on button "struggle" at bounding box center [454, 314] width 82 height 39
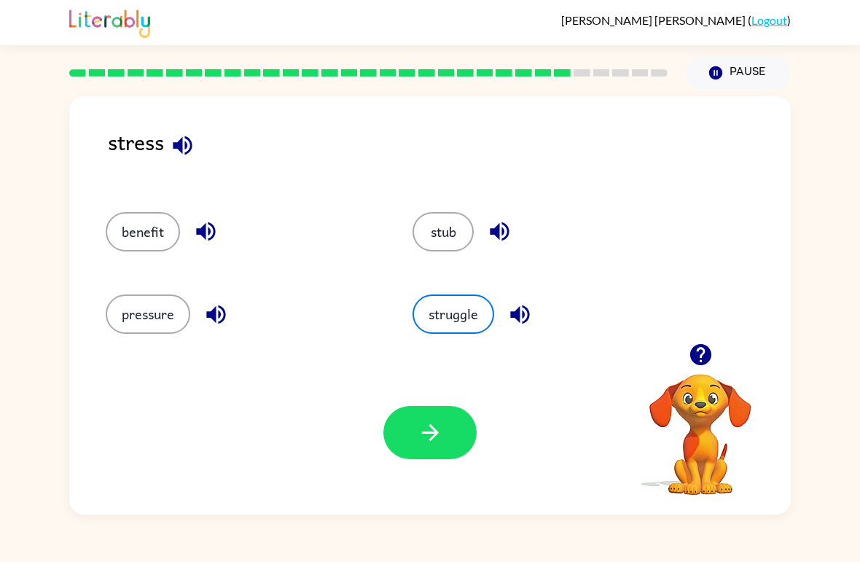
click at [422, 444] on icon "button" at bounding box center [431, 433] width 26 height 26
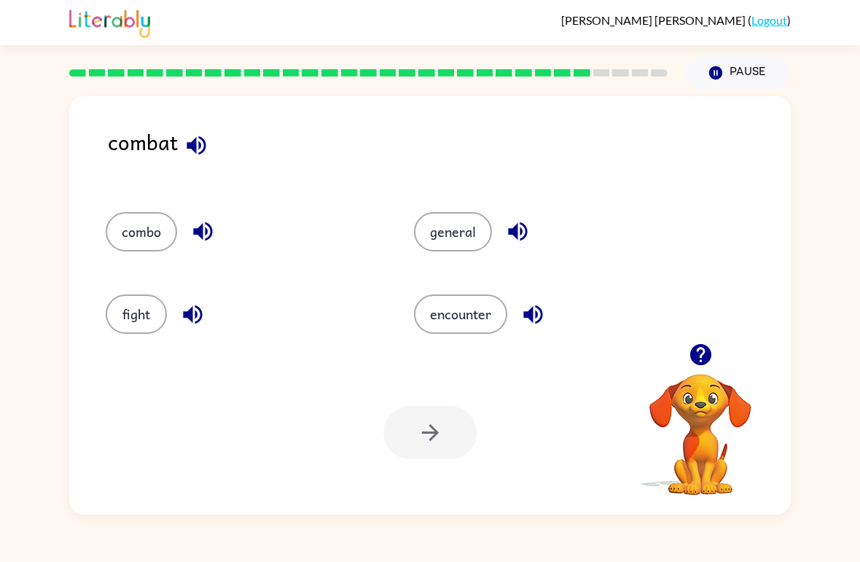
click at [165, 303] on div "fight" at bounding box center [243, 314] width 275 height 39
click at [131, 319] on button "fight" at bounding box center [136, 314] width 61 height 39
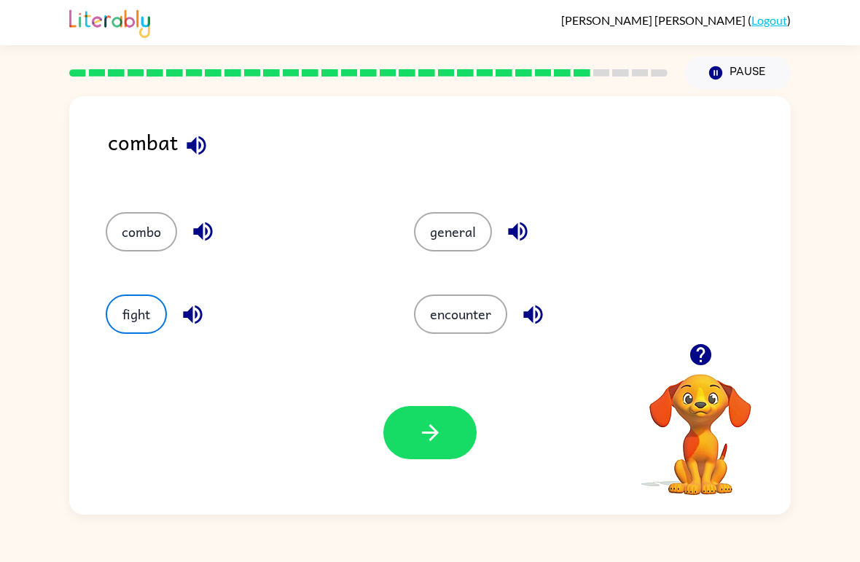
click at [402, 444] on button "button" at bounding box center [430, 432] width 93 height 53
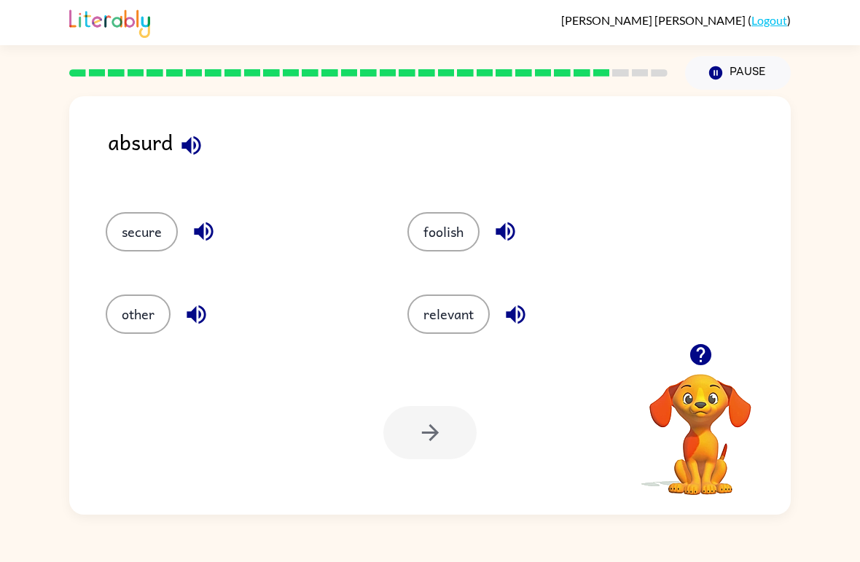
click at [433, 218] on button "foolish" at bounding box center [444, 231] width 72 height 39
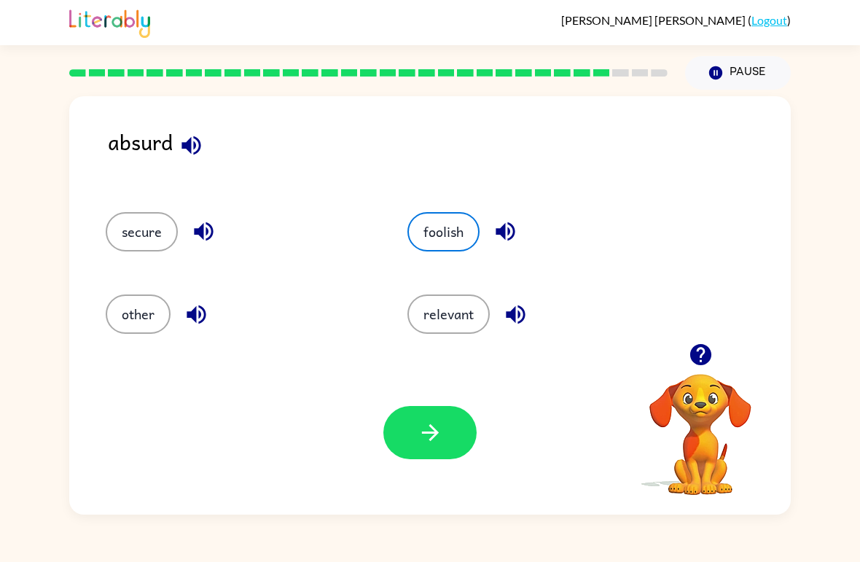
click at [427, 467] on div "Your browser must support playing .mp4 files to use Literably. Please try using…" at bounding box center [430, 433] width 722 height 164
click at [432, 442] on icon "button" at bounding box center [431, 433] width 26 height 26
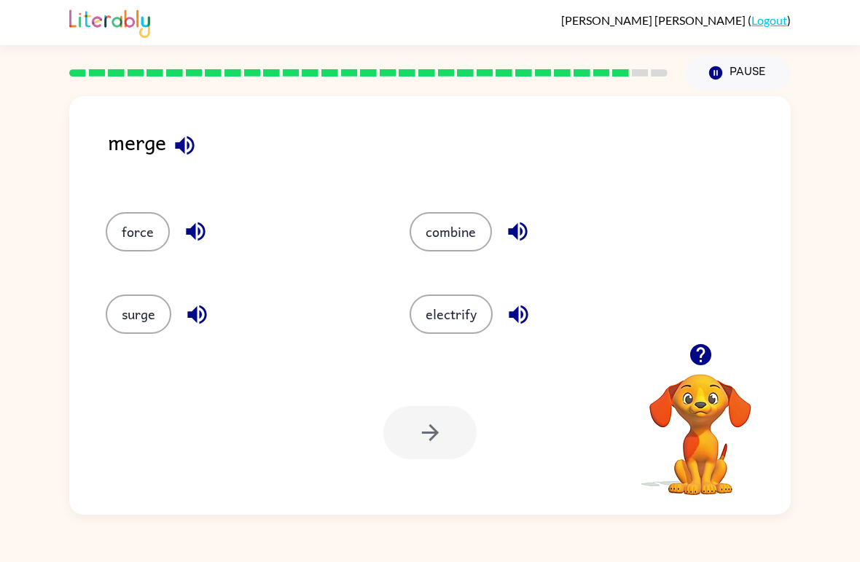
click at [138, 317] on button "surge" at bounding box center [139, 314] width 66 height 39
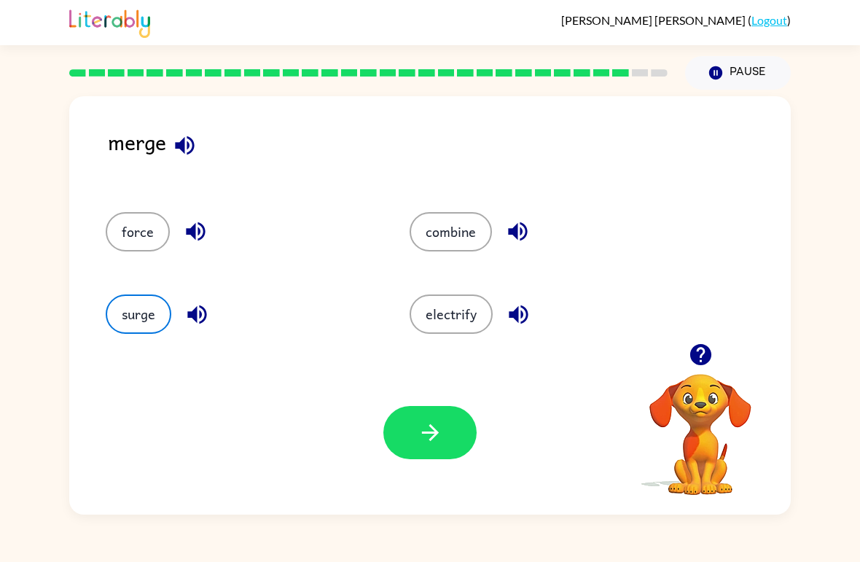
click at [439, 482] on div "Your browser must support playing .mp4 files to use Literably. Please try using…" at bounding box center [430, 433] width 722 height 164
click at [404, 446] on button "button" at bounding box center [430, 432] width 93 height 53
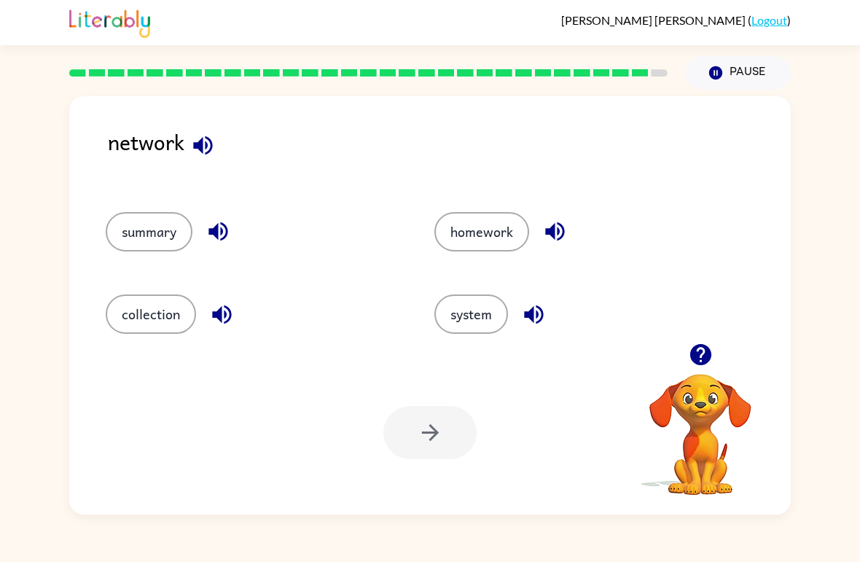
click at [452, 307] on button "system" at bounding box center [472, 314] width 74 height 39
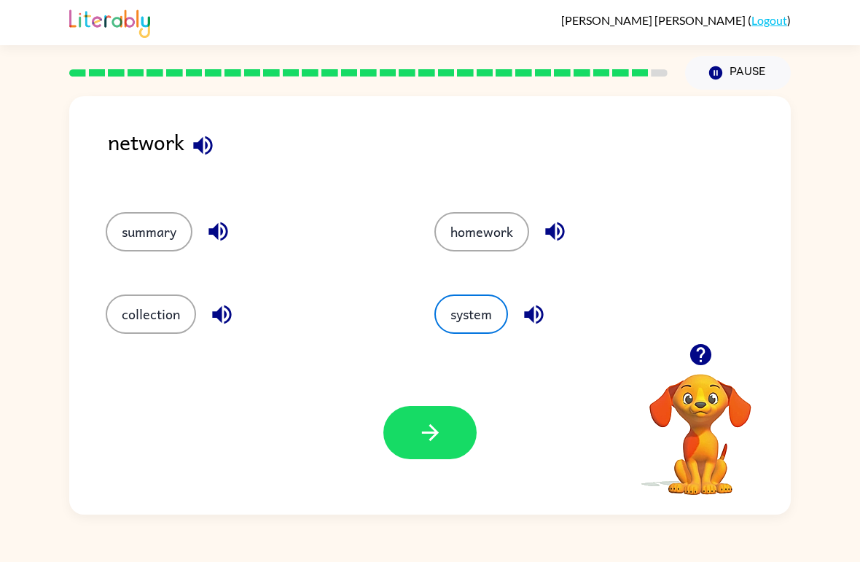
click at [425, 448] on button "button" at bounding box center [430, 432] width 93 height 53
